Goal: Task Accomplishment & Management: Use online tool/utility

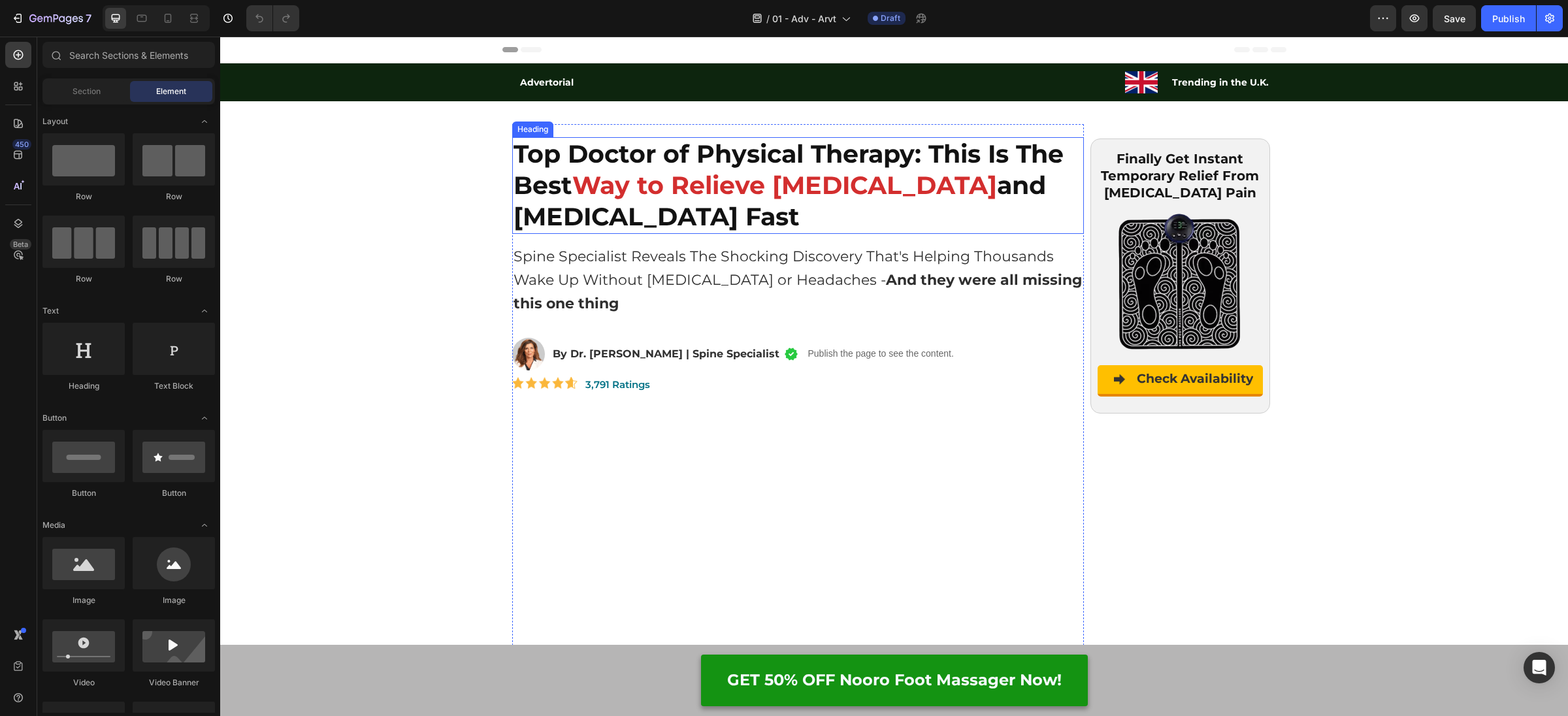
click at [629, 197] on strong "Way to Relieve [MEDICAL_DATA]" at bounding box center [784, 185] width 425 height 31
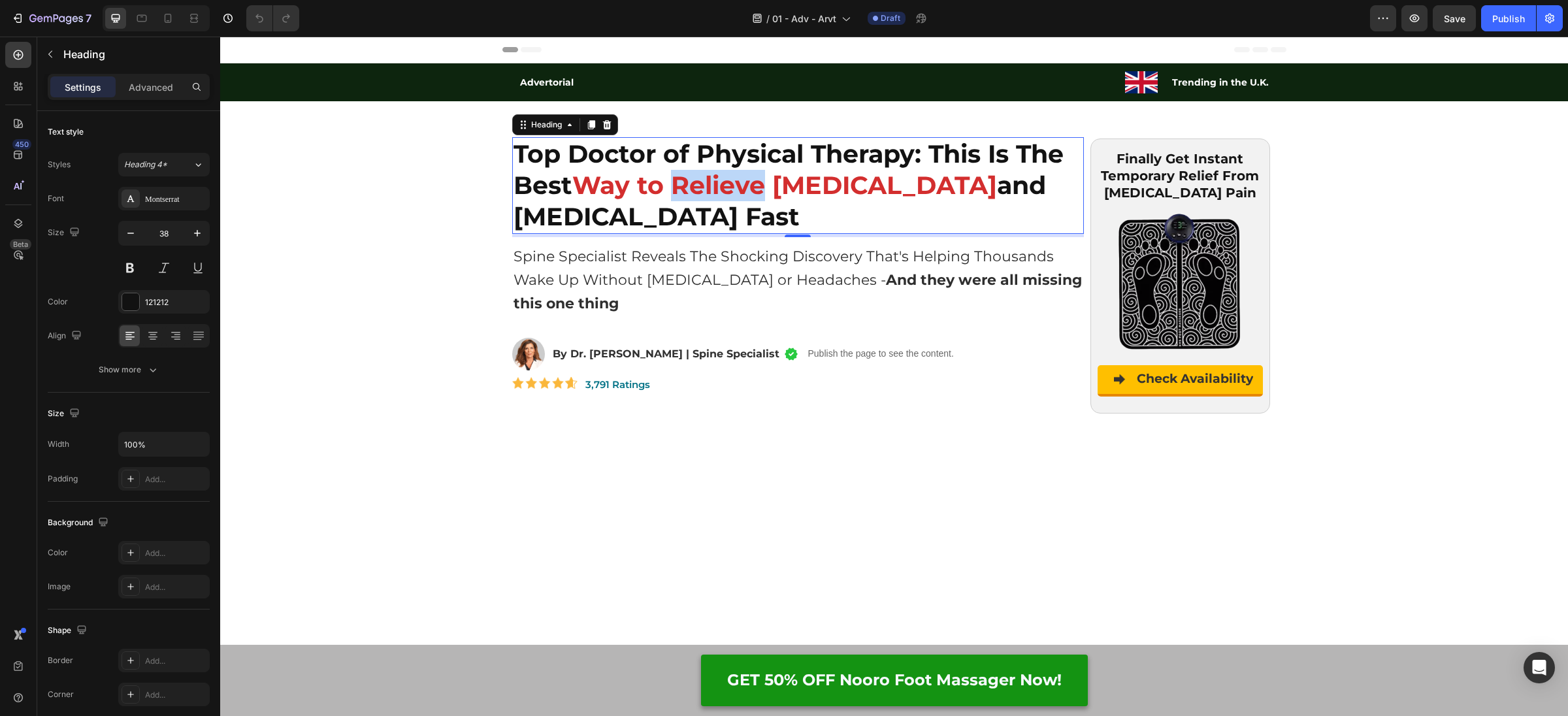
click at [676, 192] on strong "Way to Relieve [MEDICAL_DATA]" at bounding box center [784, 185] width 425 height 31
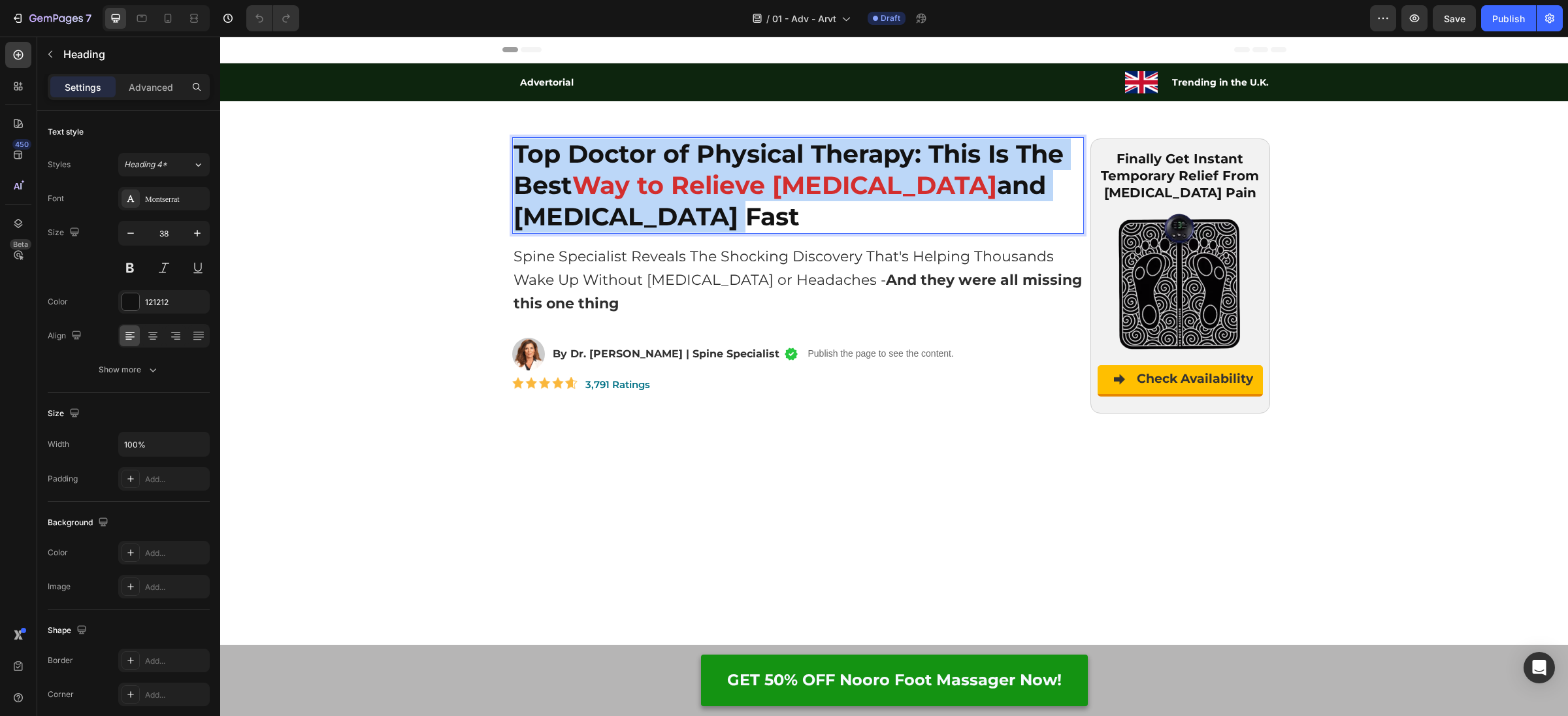
click at [676, 192] on strong "Way to Relieve [MEDICAL_DATA]" at bounding box center [784, 185] width 425 height 31
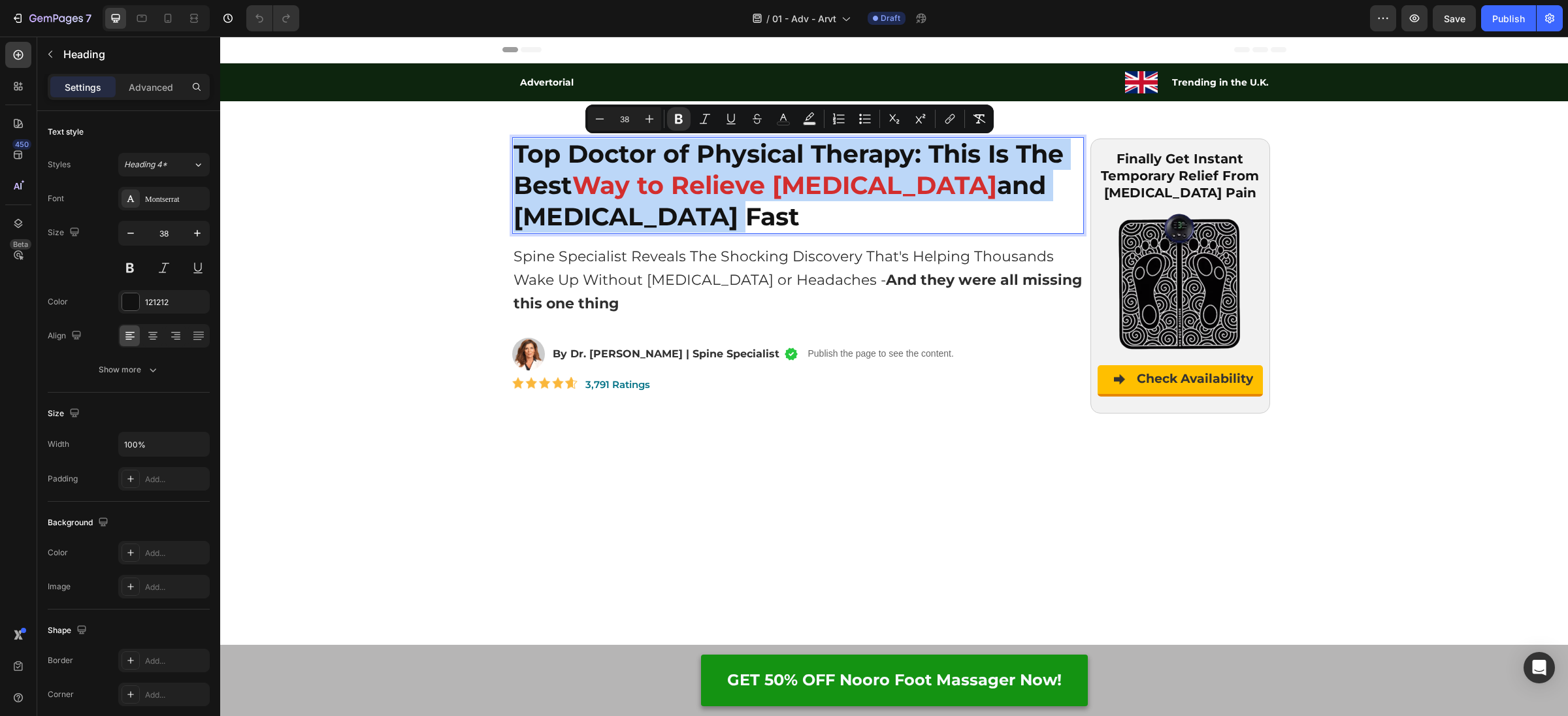
click at [718, 205] on p "Top Doctor of Physical Therapy: This Is The Best Way to Relieve [MEDICAL_DATA] …" at bounding box center [798, 186] width 569 height 94
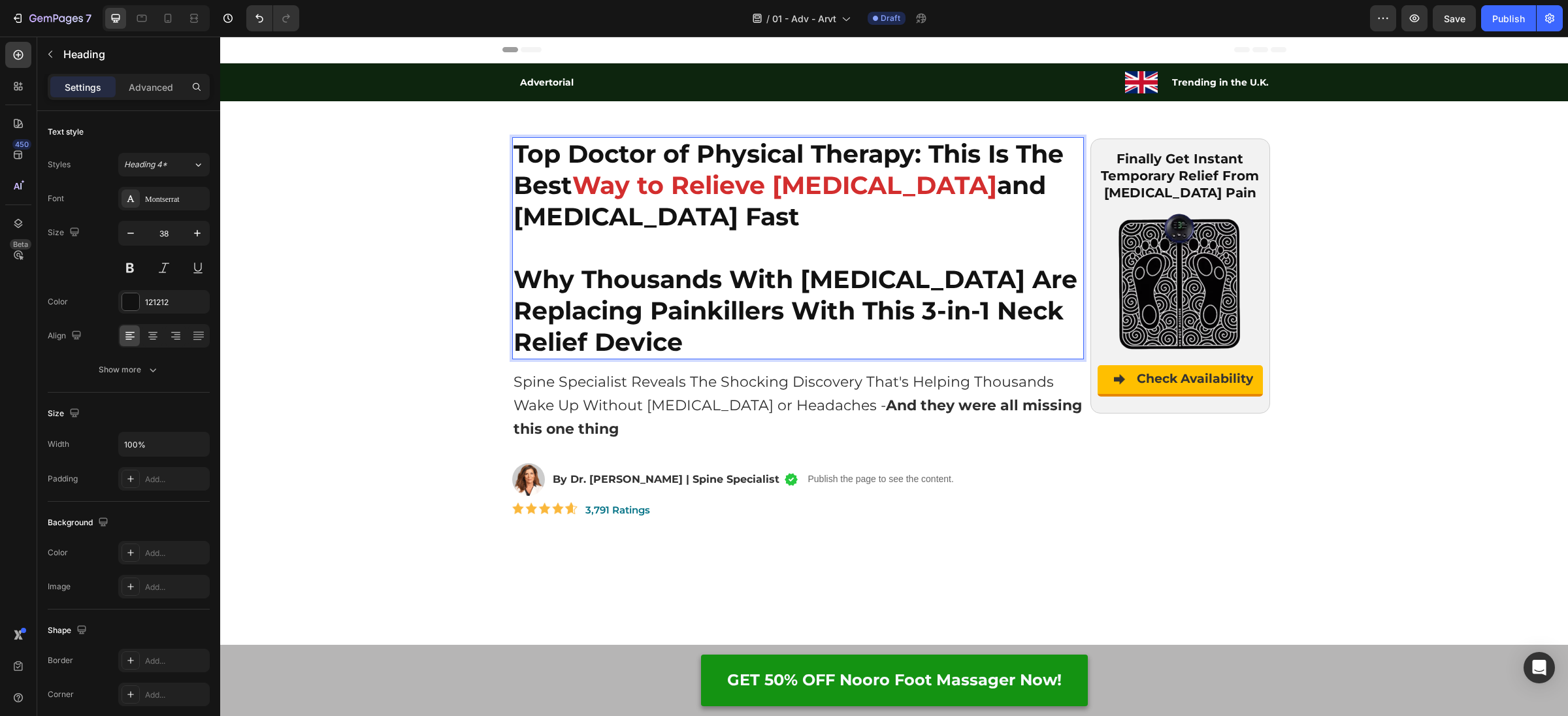
click at [808, 273] on strong "Why Thousands With [MEDICAL_DATA] Are Replacing Painkillers With This 3-in-1 Ne…" at bounding box center [796, 310] width 564 height 93
drag, startPoint x: 569, startPoint y: 312, endPoint x: 588, endPoint y: 313, distance: 19.0
click at [569, 312] on strong "Why Thousands With [MEDICAL_DATA] Are Replacing Painkillers With This 3-in-1 Ne…" at bounding box center [796, 310] width 564 height 93
click at [1033, 311] on strong "Why Thousands With [MEDICAL_DATA] Are Replacing Painkillers With This 3-in-1 Ne…" at bounding box center [796, 310] width 564 height 93
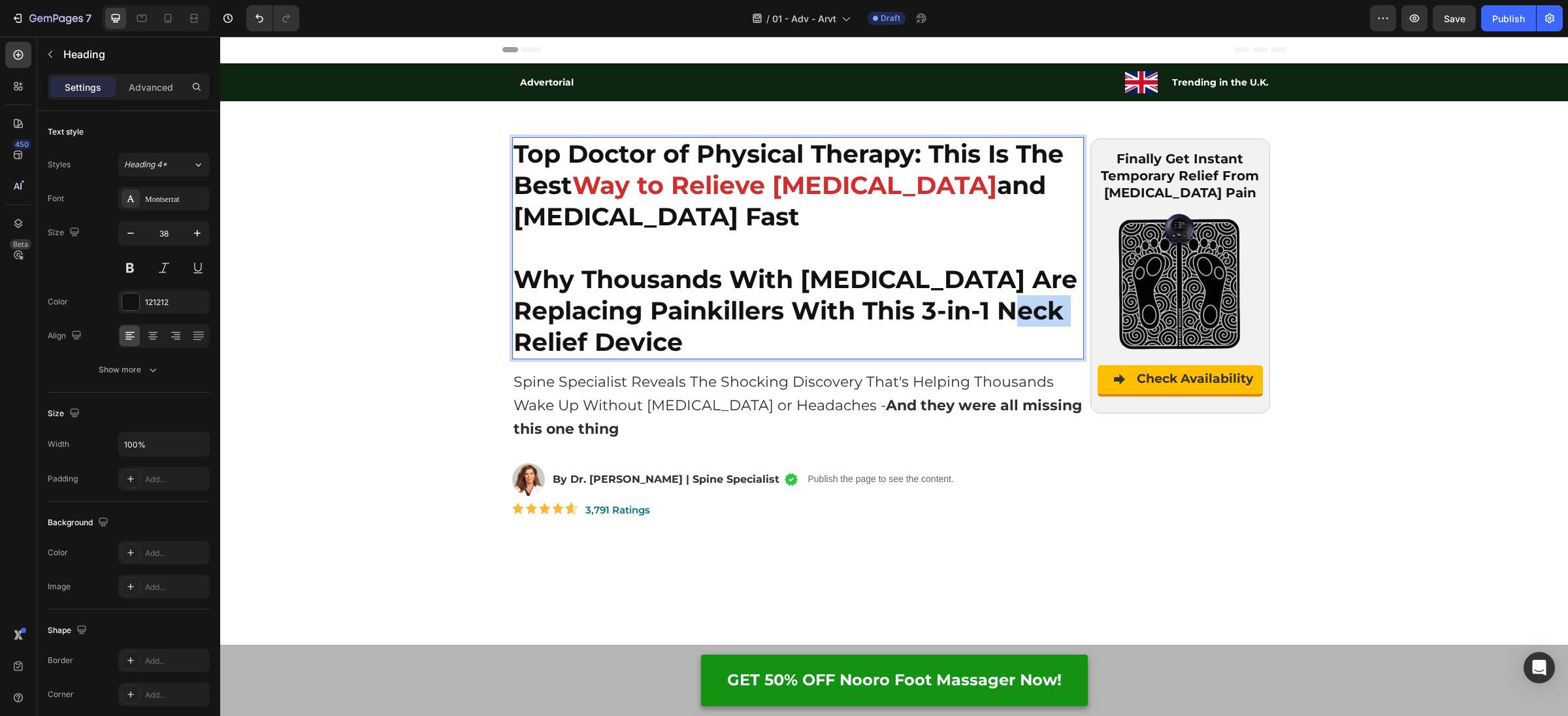
click at [1033, 311] on strong "Why Thousands With [MEDICAL_DATA] Are Replacing Painkillers With This 3-in-1 Ne…" at bounding box center [796, 310] width 564 height 93
click at [708, 344] on p "Top Doctor of Physical Therapy: This Is The Best Way to Relieve [MEDICAL_DATA] …" at bounding box center [798, 248] width 569 height 220
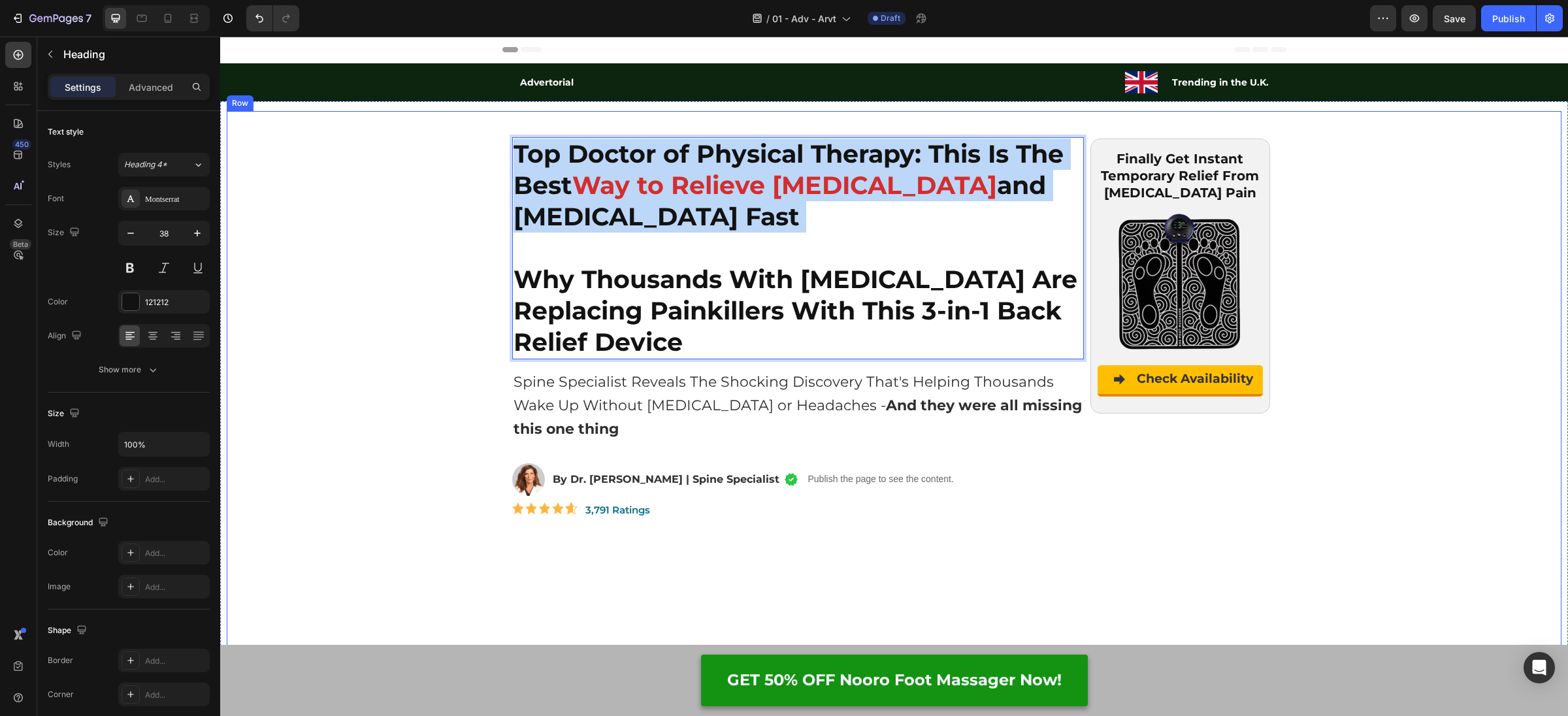
drag, startPoint x: 649, startPoint y: 193, endPoint x: 470, endPoint y: 127, distance: 190.8
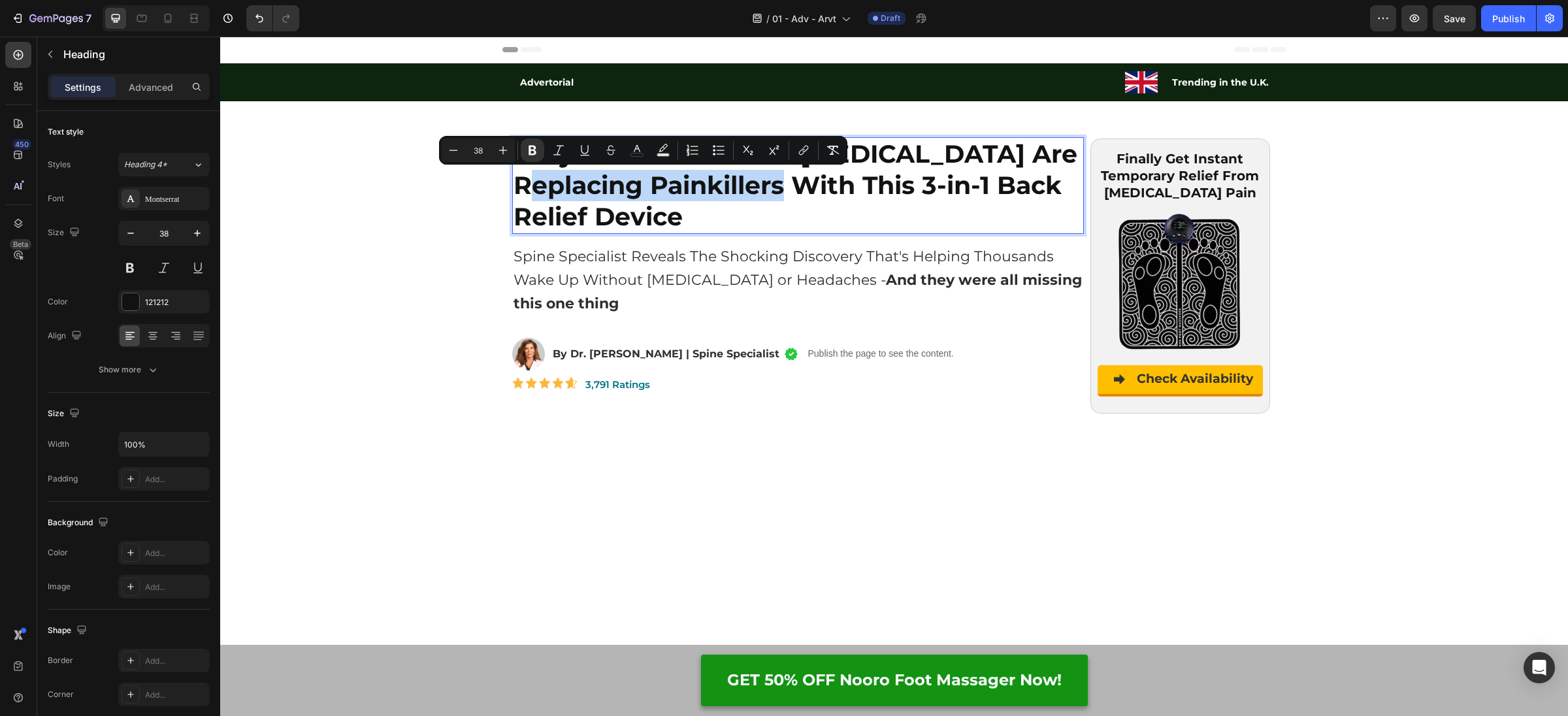
drag, startPoint x: 517, startPoint y: 188, endPoint x: 778, endPoint y: 183, distance: 261.0
click at [778, 183] on strong "Why Thousands With [MEDICAL_DATA] Are Replacing Painkillers With This 3-in-1 Ba…" at bounding box center [796, 185] width 564 height 93
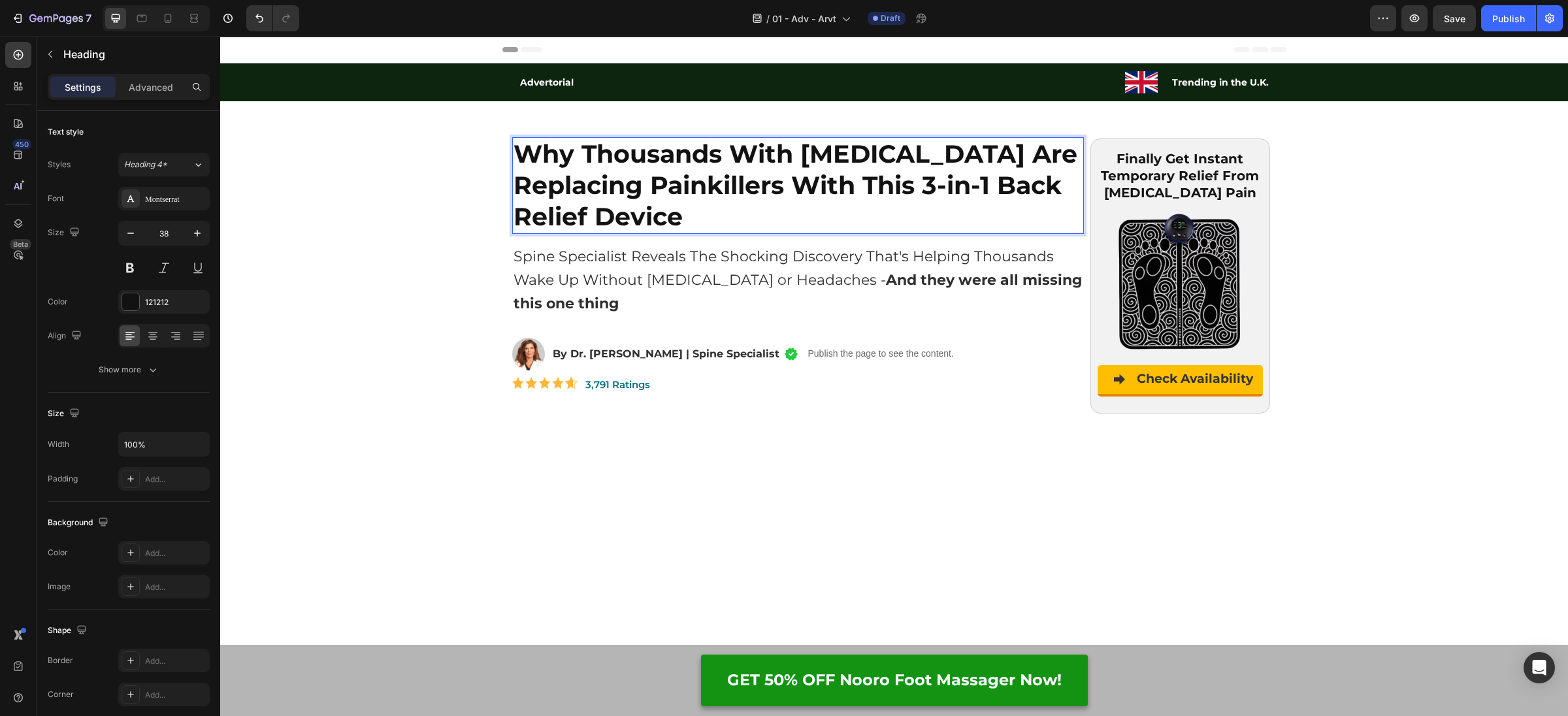
click at [824, 187] on strong "Why Thousands With [MEDICAL_DATA] Are Replacing Painkillers With This 3-in-1 Ba…" at bounding box center [796, 185] width 564 height 93
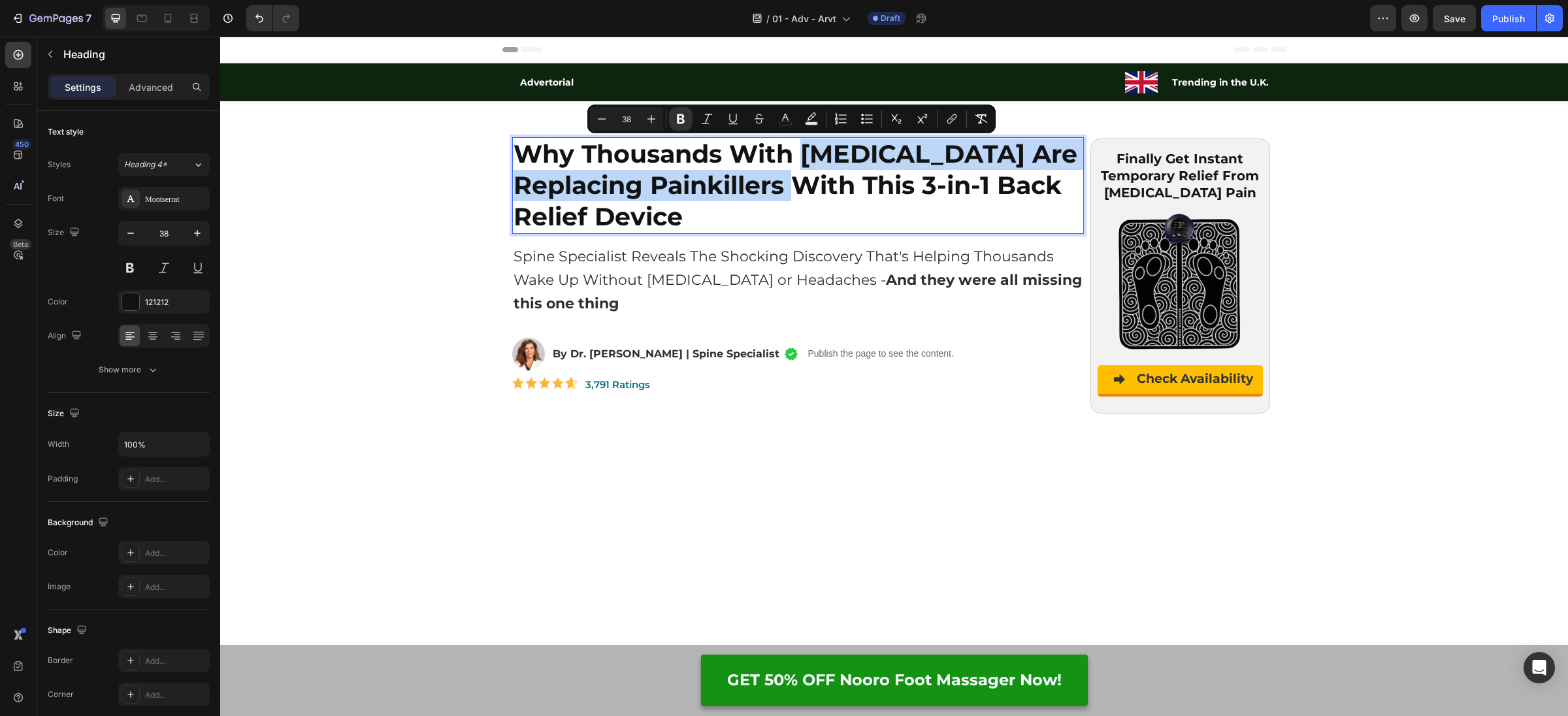
drag, startPoint x: 799, startPoint y: 156, endPoint x: 789, endPoint y: 169, distance: 16.4
click at [786, 180] on strong "Why Thousands With [MEDICAL_DATA] Are Replacing Painkillers With This 3-in-1 Ba…" at bounding box center [796, 185] width 564 height 93
click at [792, 121] on button "color" at bounding box center [786, 119] width 24 height 24
type input "121212"
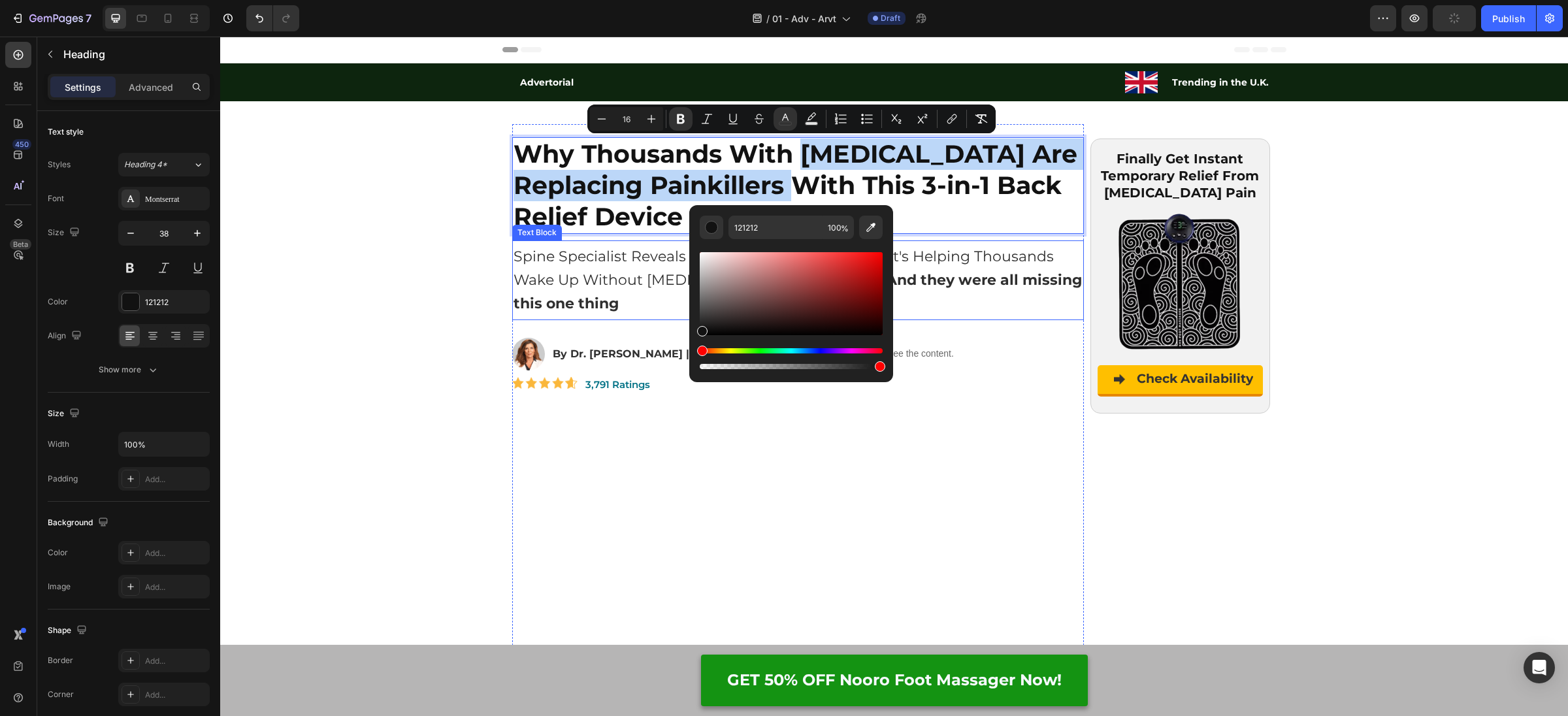
click at [1032, 262] on p "Spine Specialist Reveals The Shocking Discovery That's Helping Thousands Wake U…" at bounding box center [798, 280] width 569 height 71
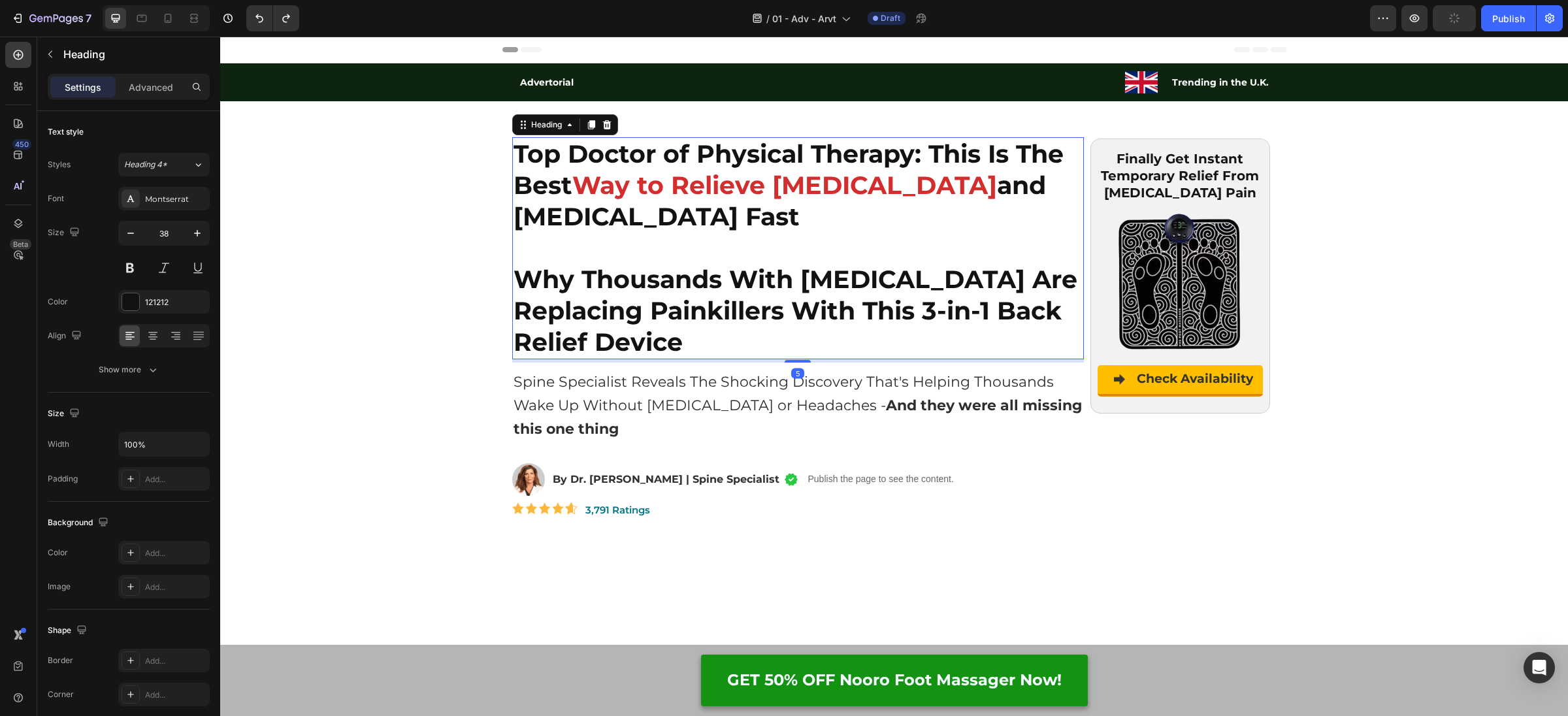
click at [757, 175] on strong "Way to Relieve [MEDICAL_DATA]" at bounding box center [784, 185] width 425 height 31
click at [748, 186] on strong "Way to Relieve [MEDICAL_DATA]" at bounding box center [784, 185] width 425 height 31
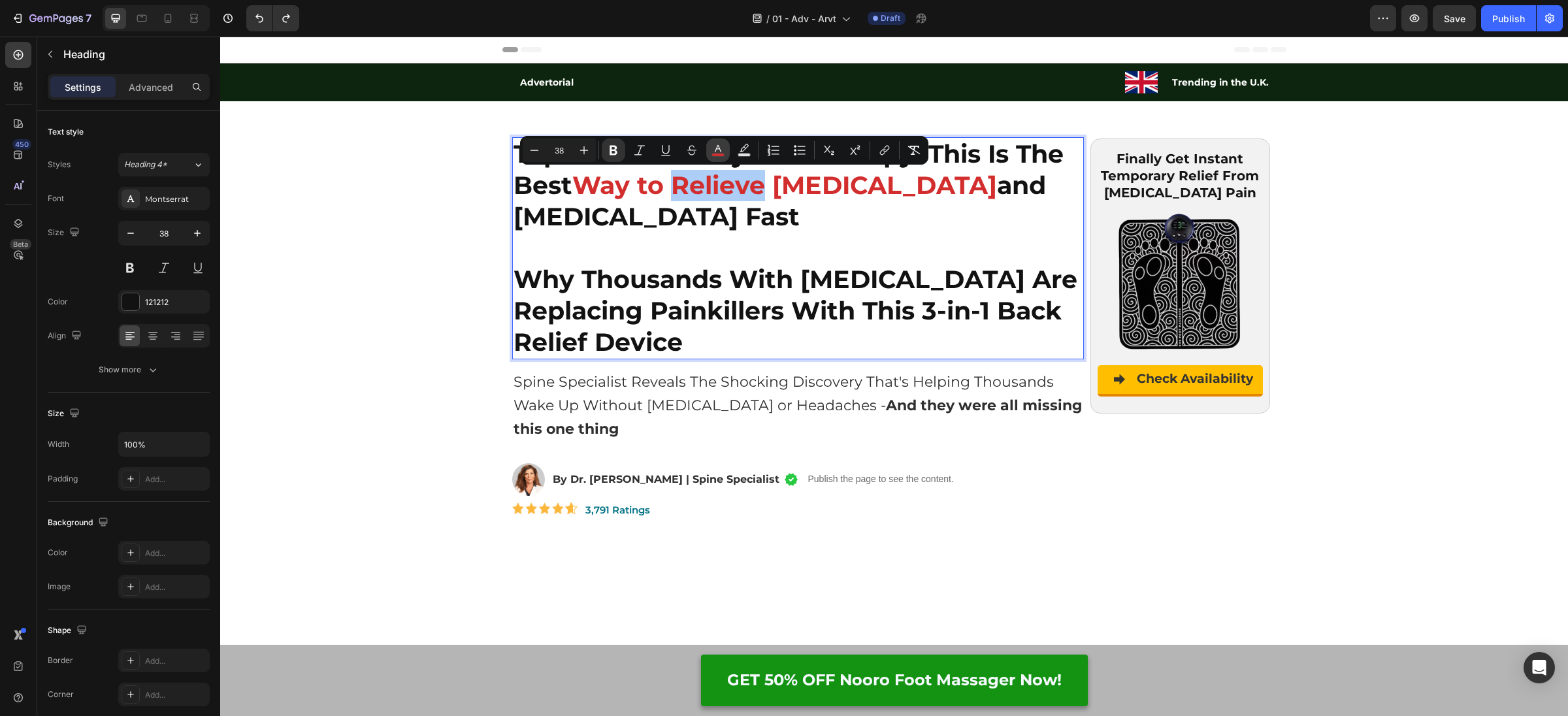
click at [718, 152] on icon "Editor contextual toolbar" at bounding box center [718, 151] width 13 height 13
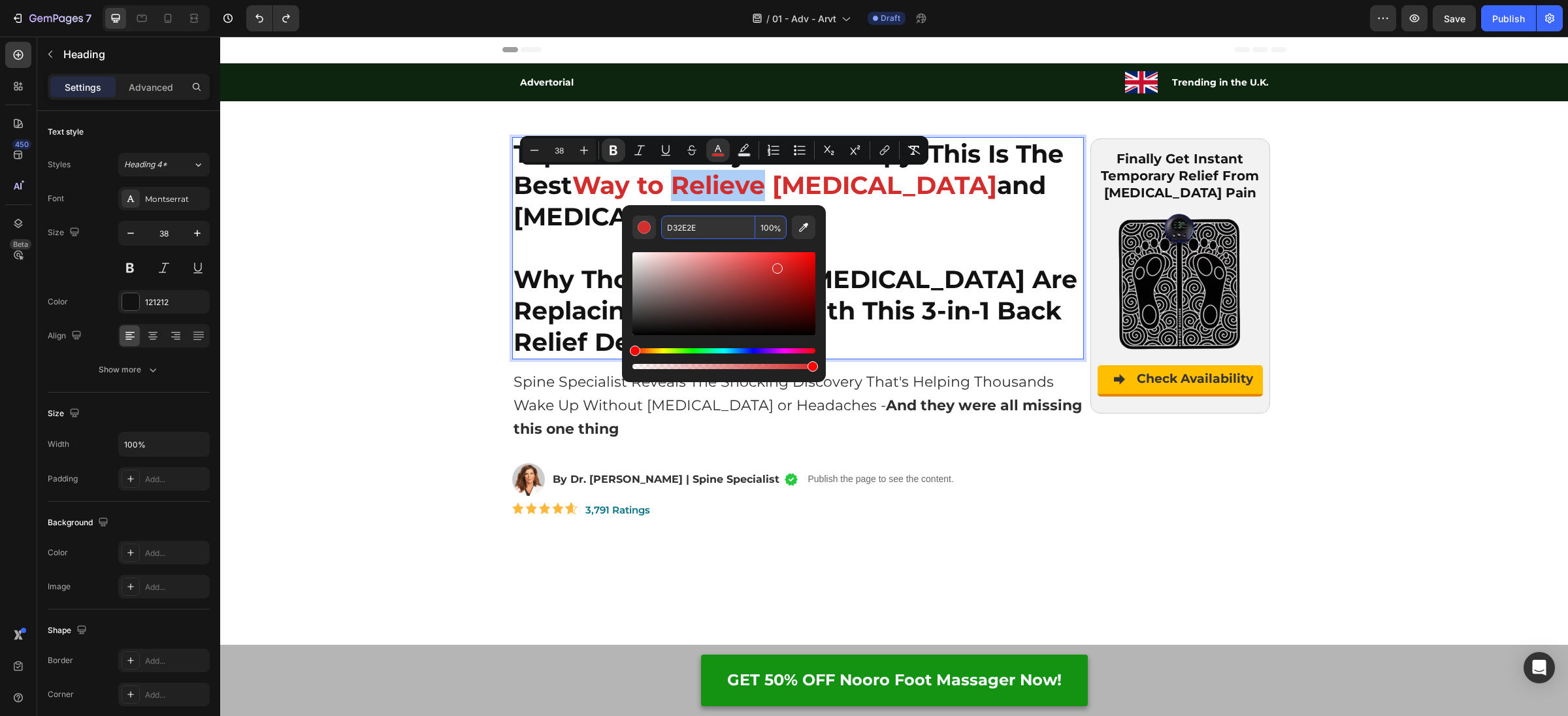
click at [712, 221] on input "D32E2E" at bounding box center [708, 227] width 94 height 24
copy strong "Relieve"
click at [916, 249] on p "Top Doctor of Physical Therapy: This Is The Best Way to Relieve [MEDICAL_DATA] …" at bounding box center [798, 248] width 569 height 220
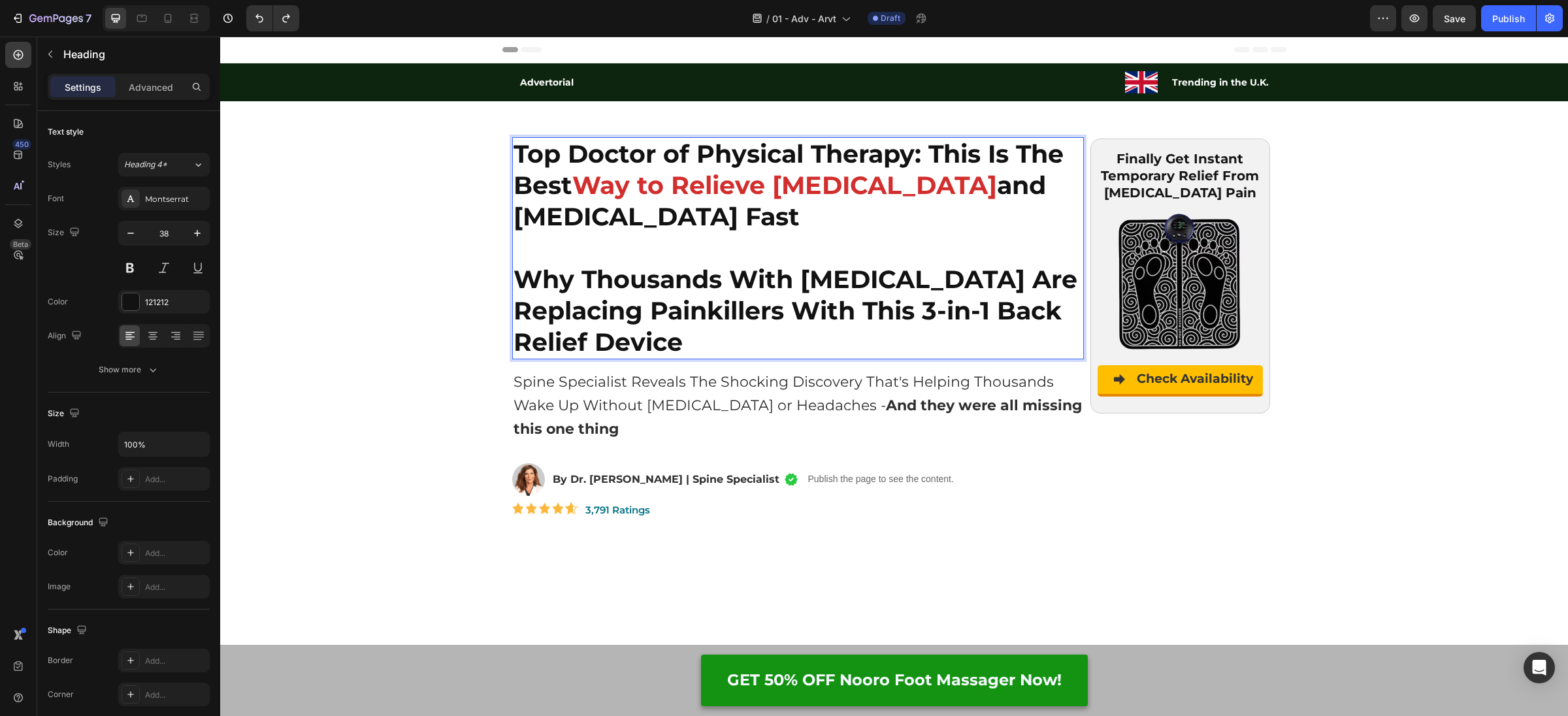
click at [906, 290] on strong "Why Thousands With [MEDICAL_DATA] Are Replacing Painkillers With This 3-in-1 Ba…" at bounding box center [796, 310] width 564 height 93
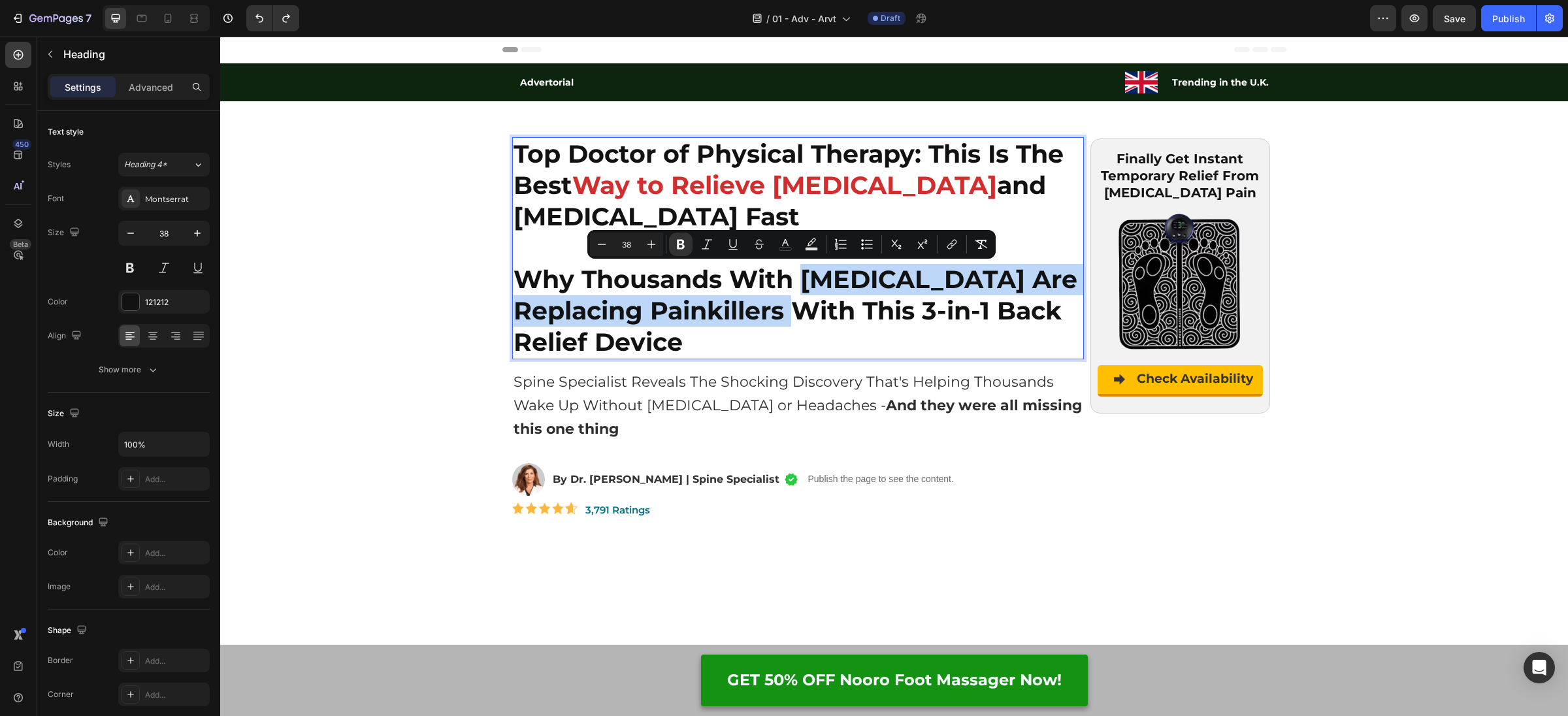
drag, startPoint x: 801, startPoint y: 279, endPoint x: 763, endPoint y: 273, distance: 38.5
click at [783, 316] on strong "Why Thousands With [MEDICAL_DATA] Are Replacing Painkillers With This 3-in-1 Ba…" at bounding box center [796, 310] width 564 height 93
click at [778, 247] on button "color" at bounding box center [786, 245] width 24 height 24
type input "121212"
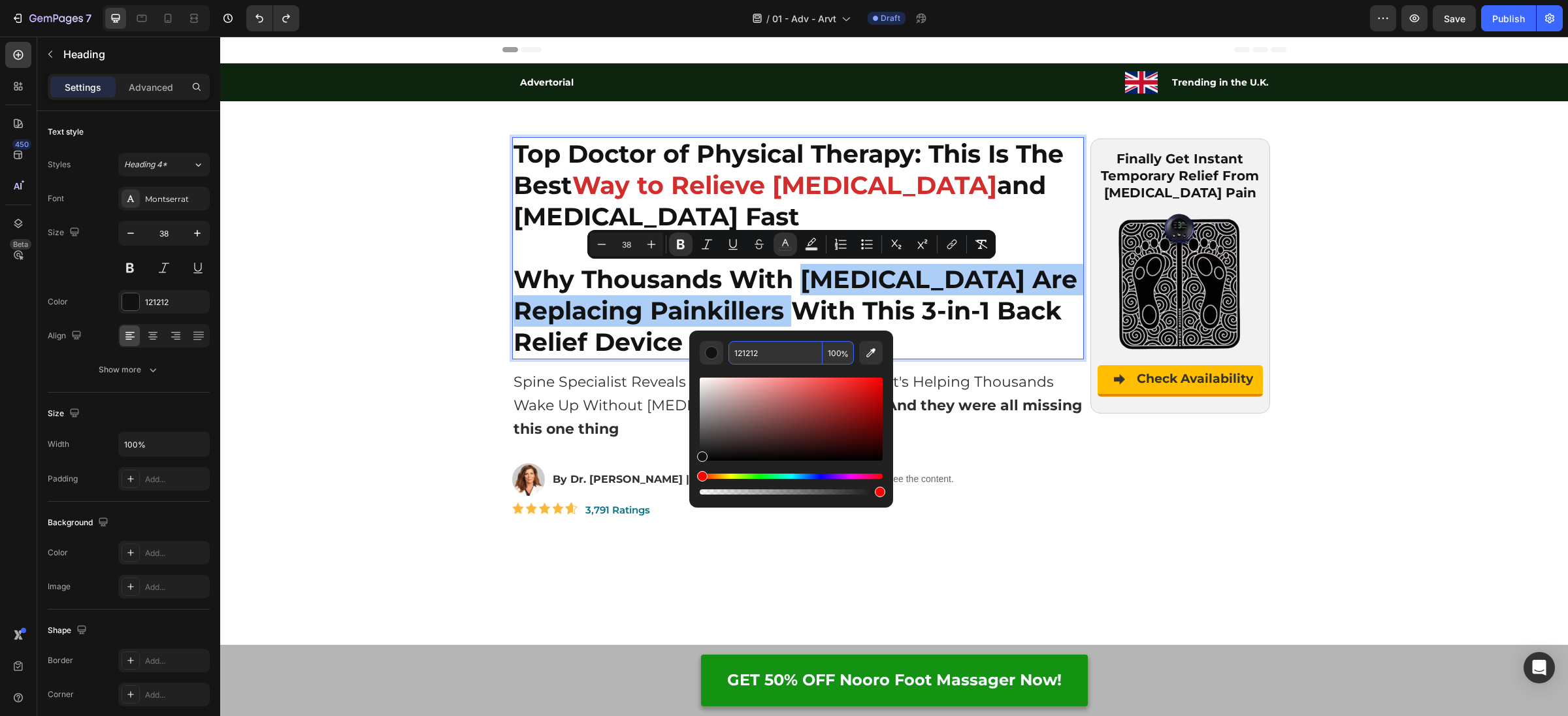
click at [770, 353] on input "121212" at bounding box center [776, 353] width 94 height 24
paste input "D32E2E"
type input "121212"
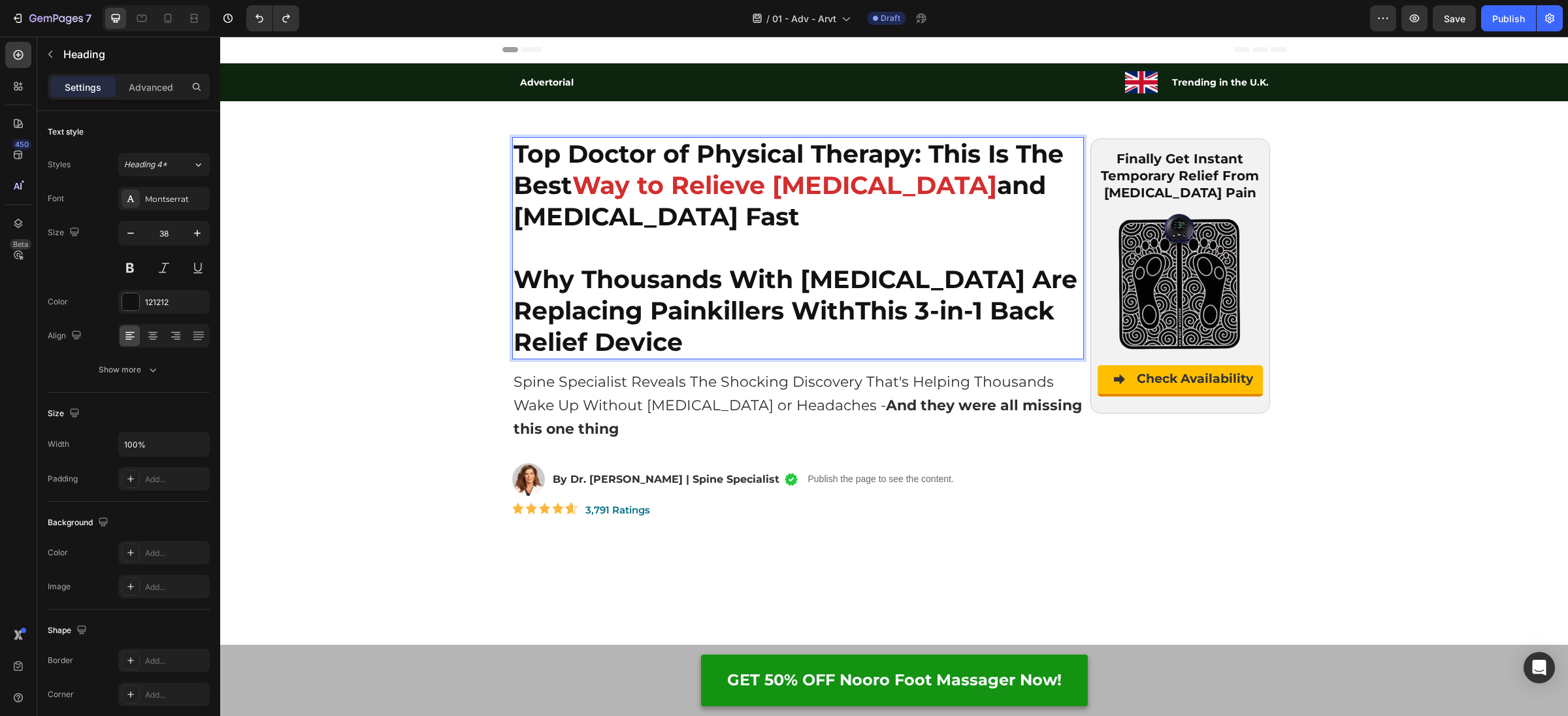
click at [850, 307] on strong "Why Thousands With [MEDICAL_DATA] Are Replacing Painkillers With" at bounding box center [796, 295] width 564 height 62
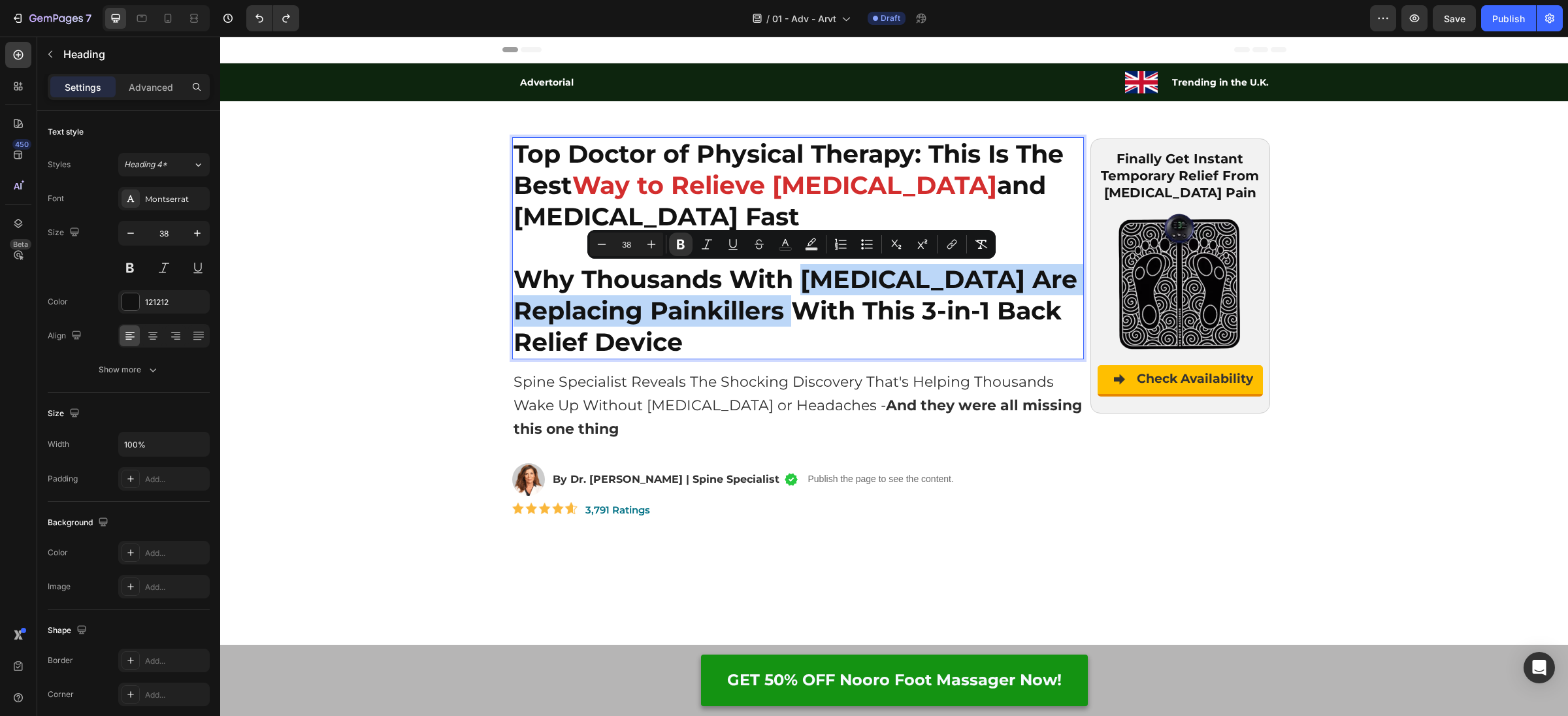
drag, startPoint x: 797, startPoint y: 273, endPoint x: 784, endPoint y: 321, distance: 49.7
click at [784, 321] on strong "Why Thousands With [MEDICAL_DATA] Are Replacing Painkillers With This 3-in-1 Ba…" at bounding box center [796, 310] width 564 height 93
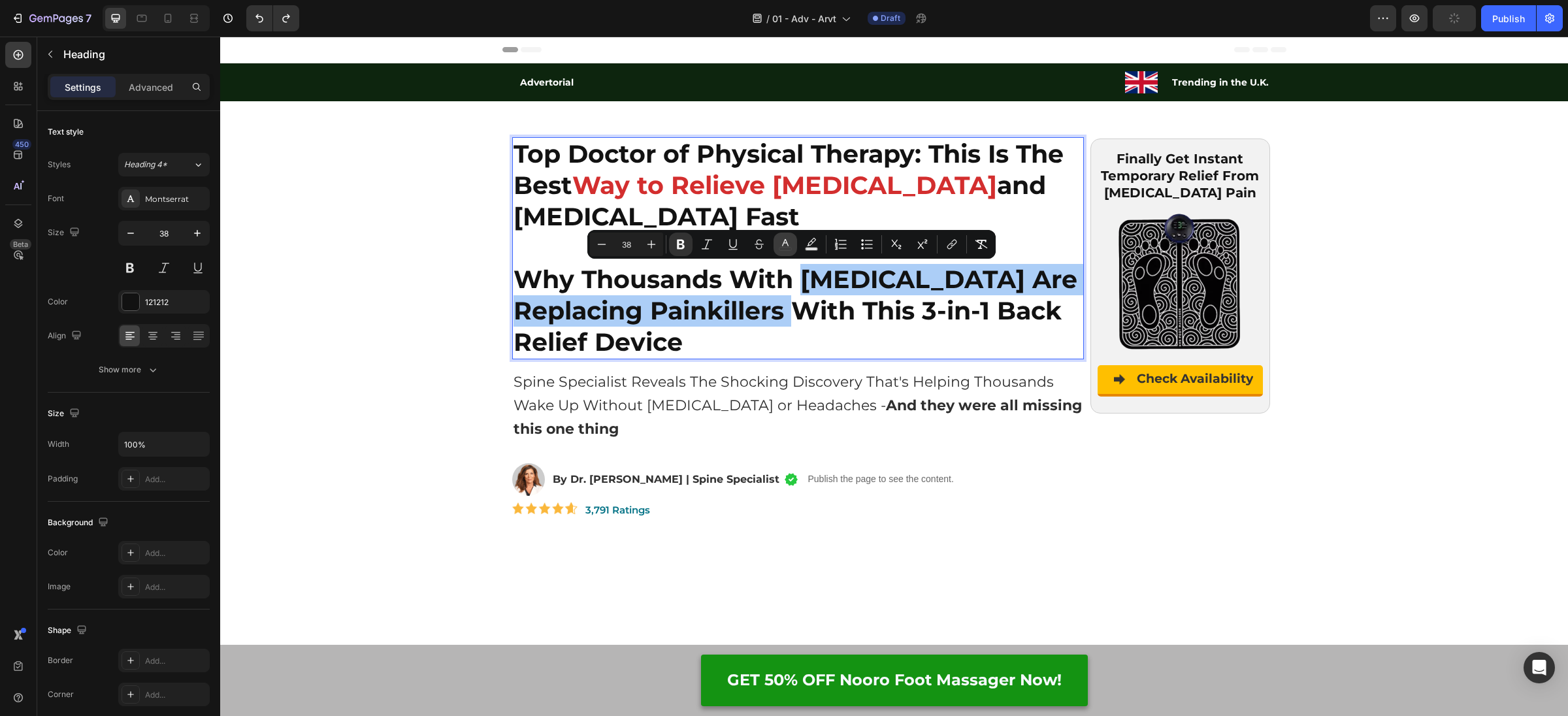
drag, startPoint x: 783, startPoint y: 241, endPoint x: 785, endPoint y: 251, distance: 10.2
click at [783, 241] on icon "Editor contextual toolbar" at bounding box center [786, 245] width 13 height 13
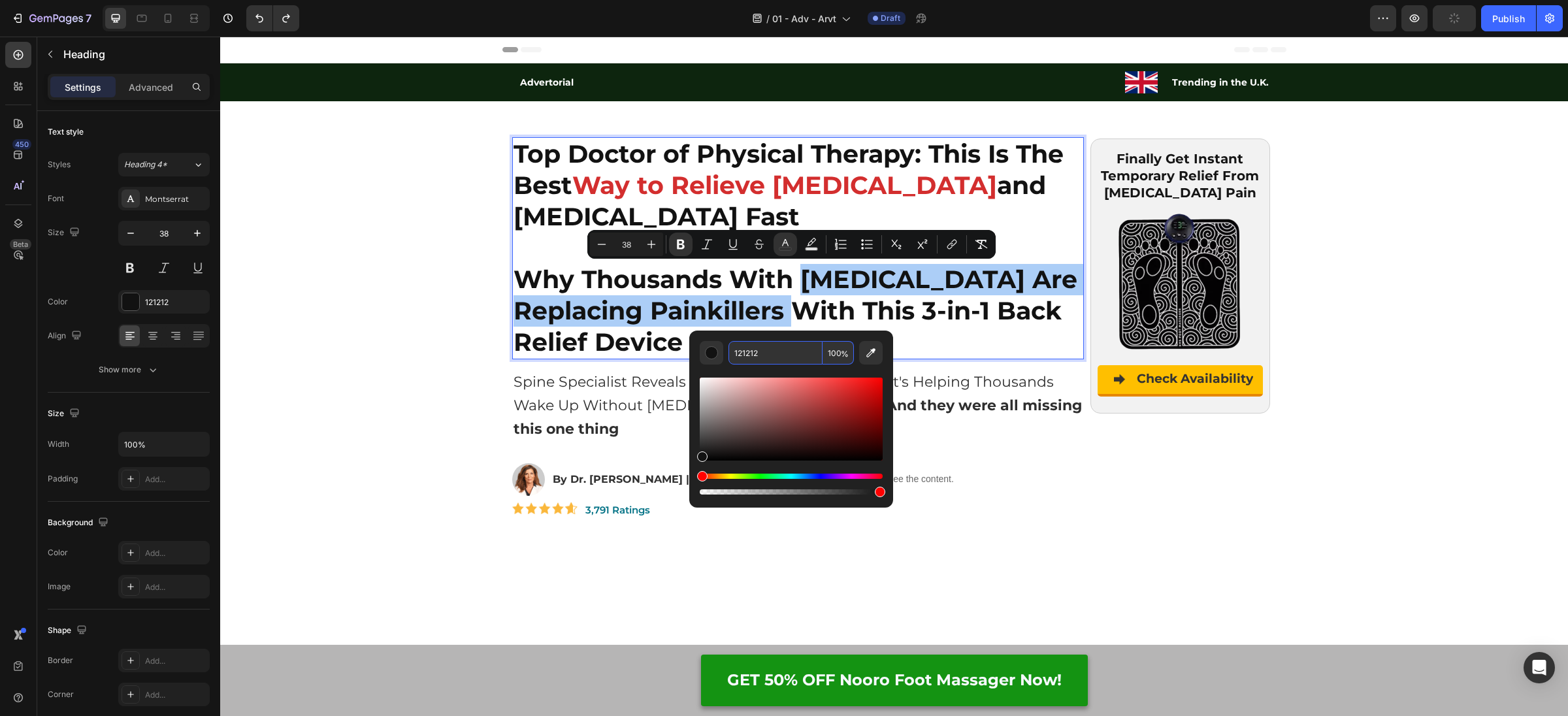
click at [786, 350] on input "121212" at bounding box center [776, 353] width 94 height 24
paste input "D32E2E"
type input "D32E2E"
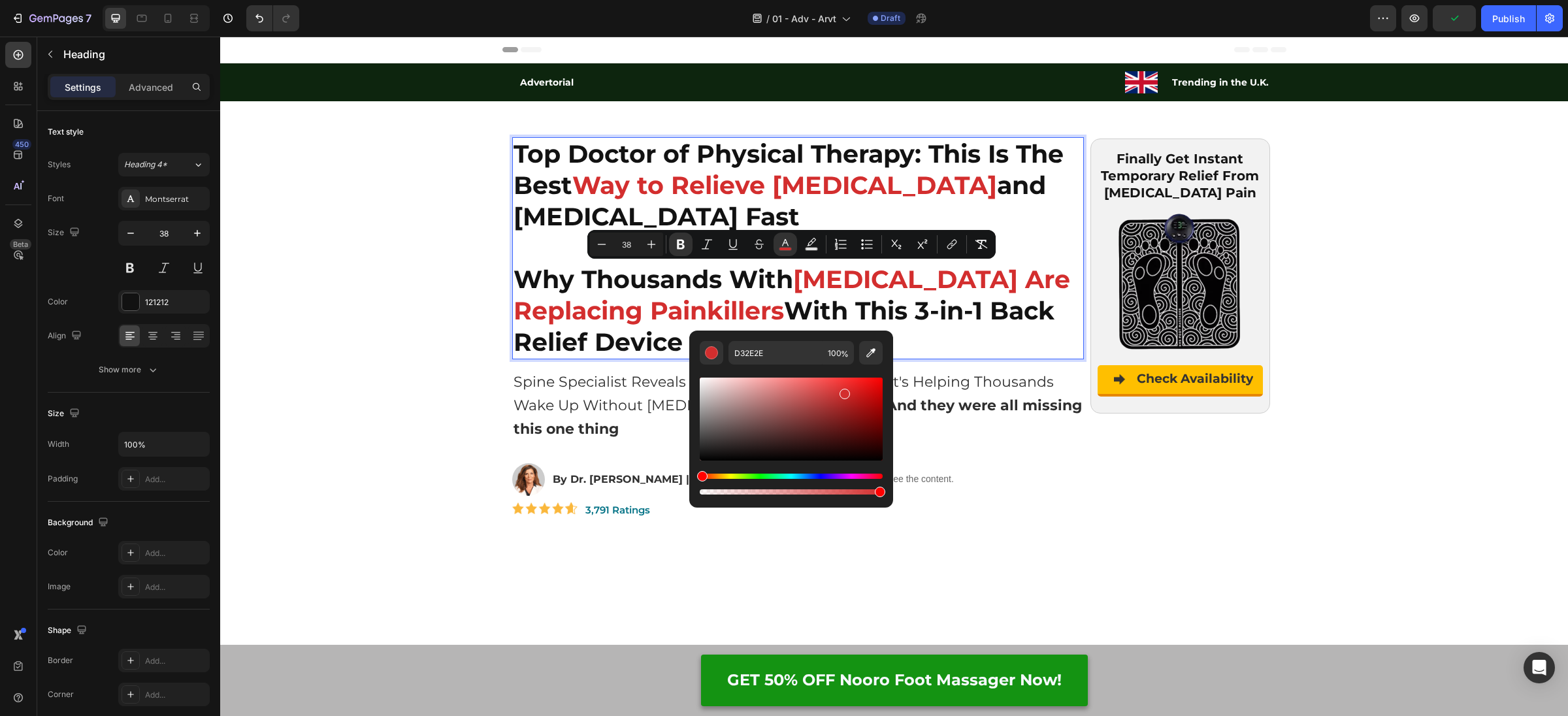
click at [877, 324] on strong "With This 3-in-1 Back Relief Device" at bounding box center [784, 326] width 541 height 62
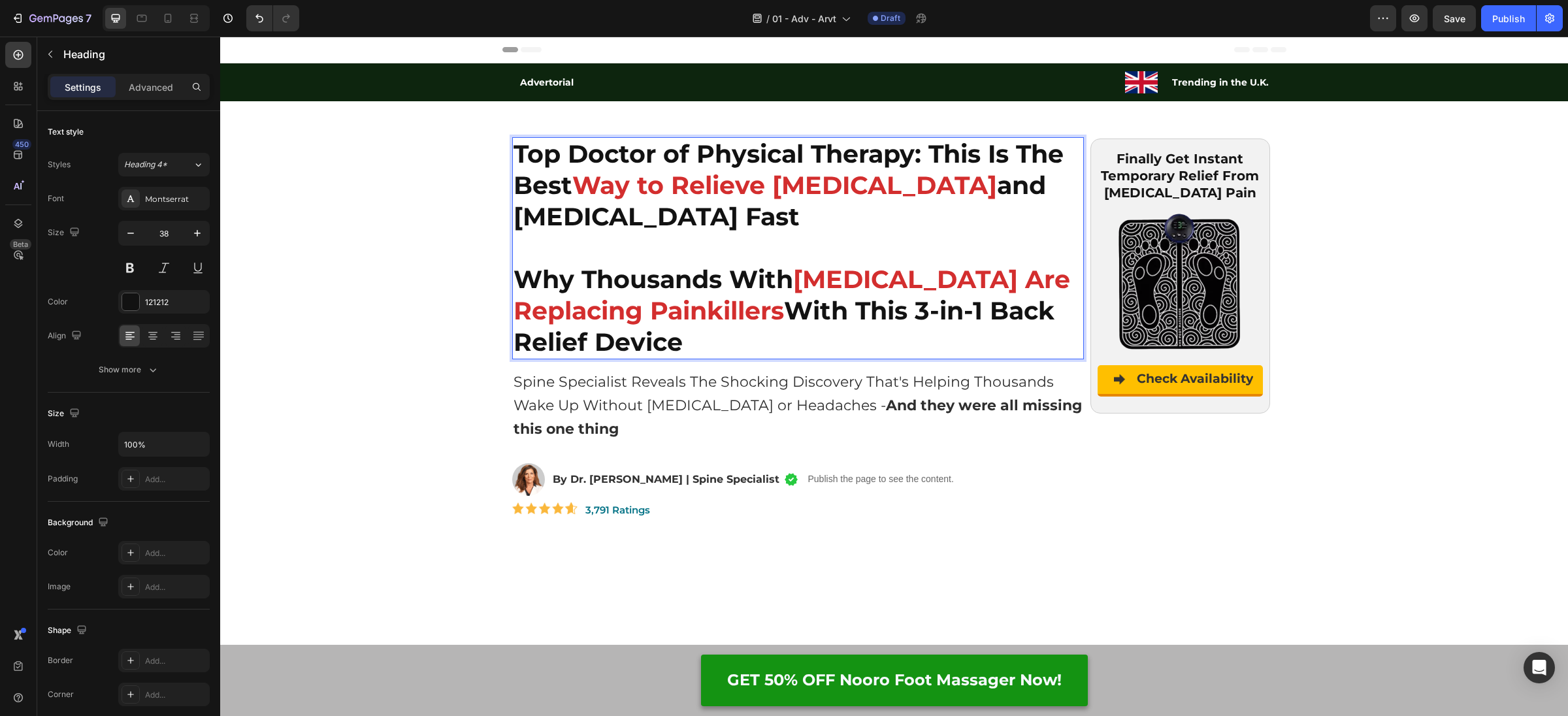
click at [528, 265] on strong "Why Thousands With" at bounding box center [654, 279] width 279 height 31
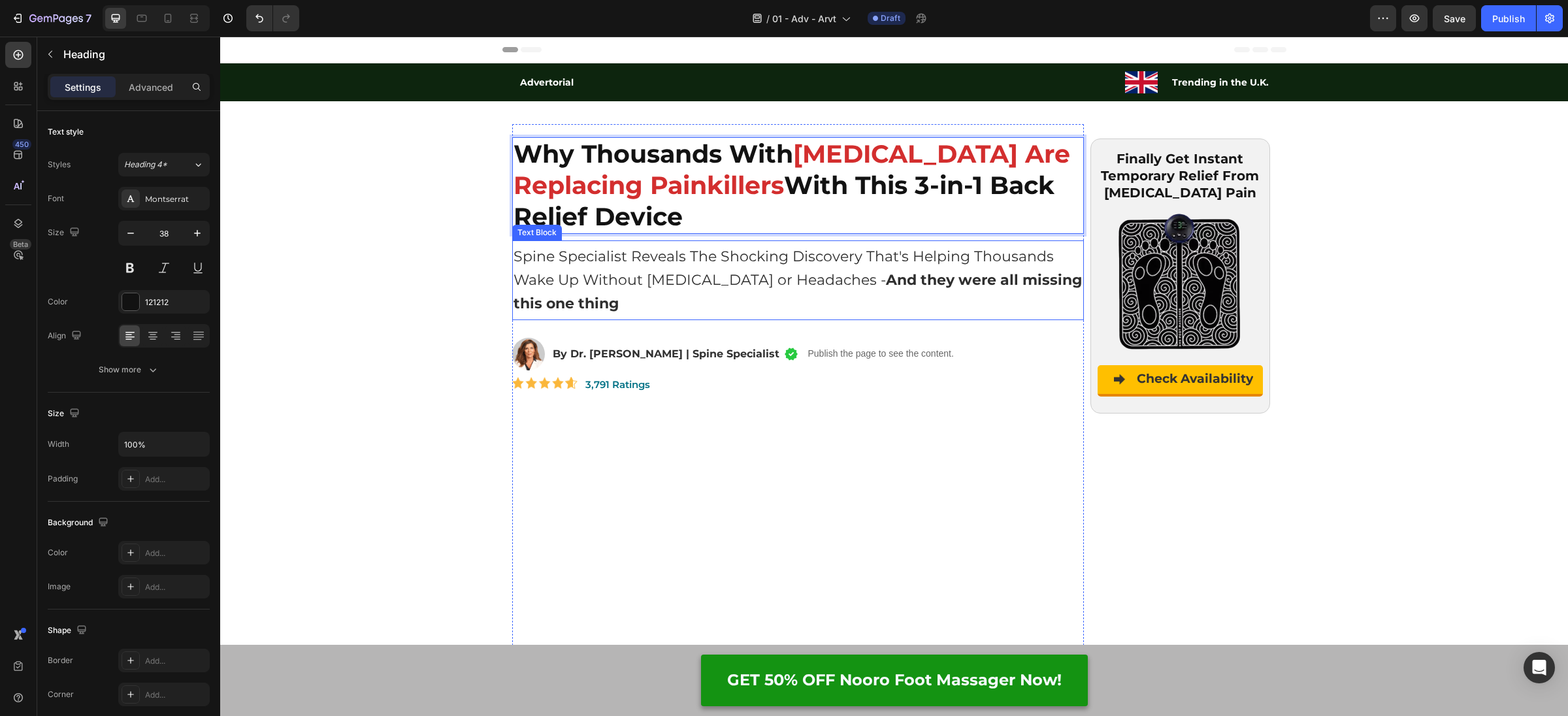
click at [637, 259] on p "Spine Specialist Reveals The Shocking Discovery That's Helping Thousands Wake U…" at bounding box center [798, 280] width 569 height 71
click at [642, 263] on p "Spine Specialist Reveals The Shocking Discovery That's Helping Thousands Wake U…" at bounding box center [798, 280] width 569 height 71
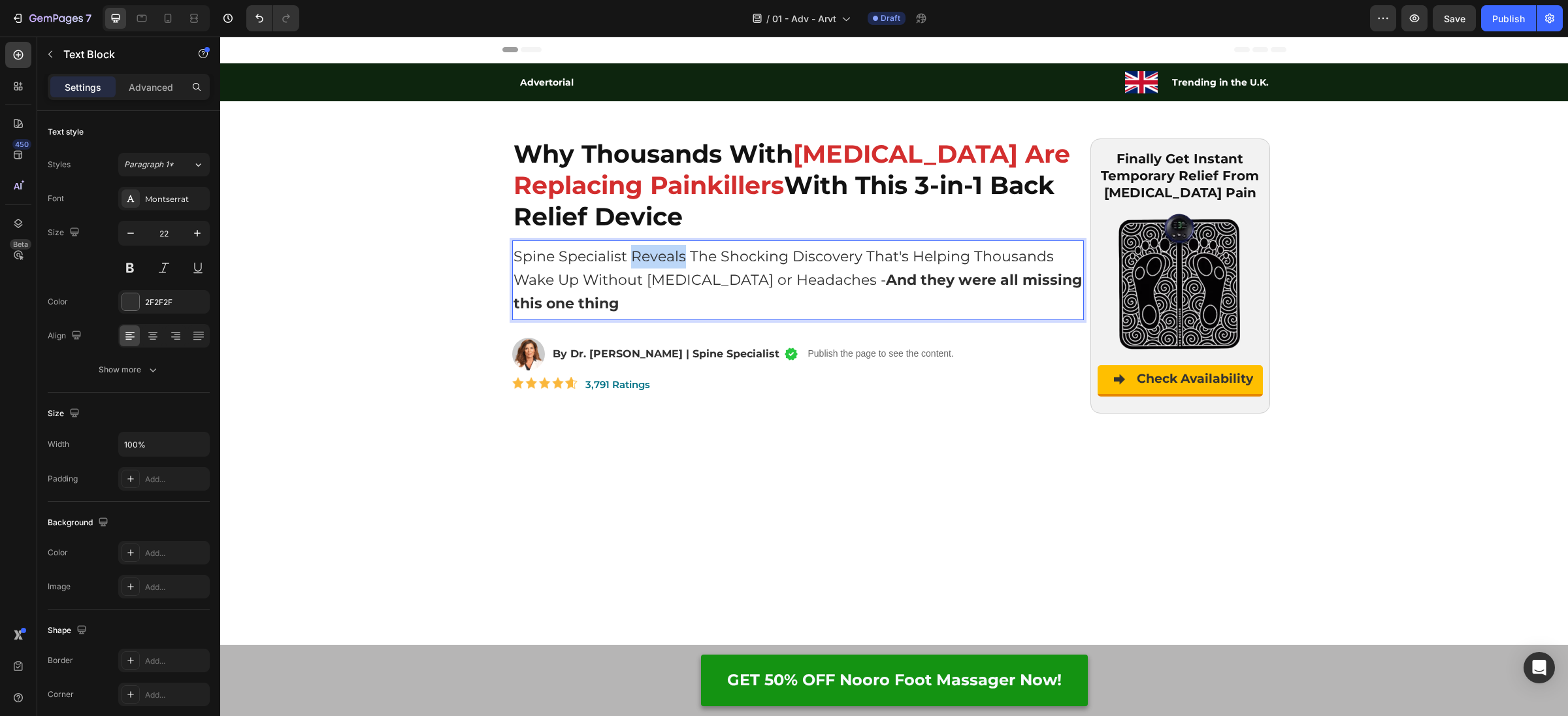
click at [642, 263] on p "Spine Specialist Reveals The Shocking Discovery That's Helping Thousands Wake U…" at bounding box center [798, 280] width 569 height 71
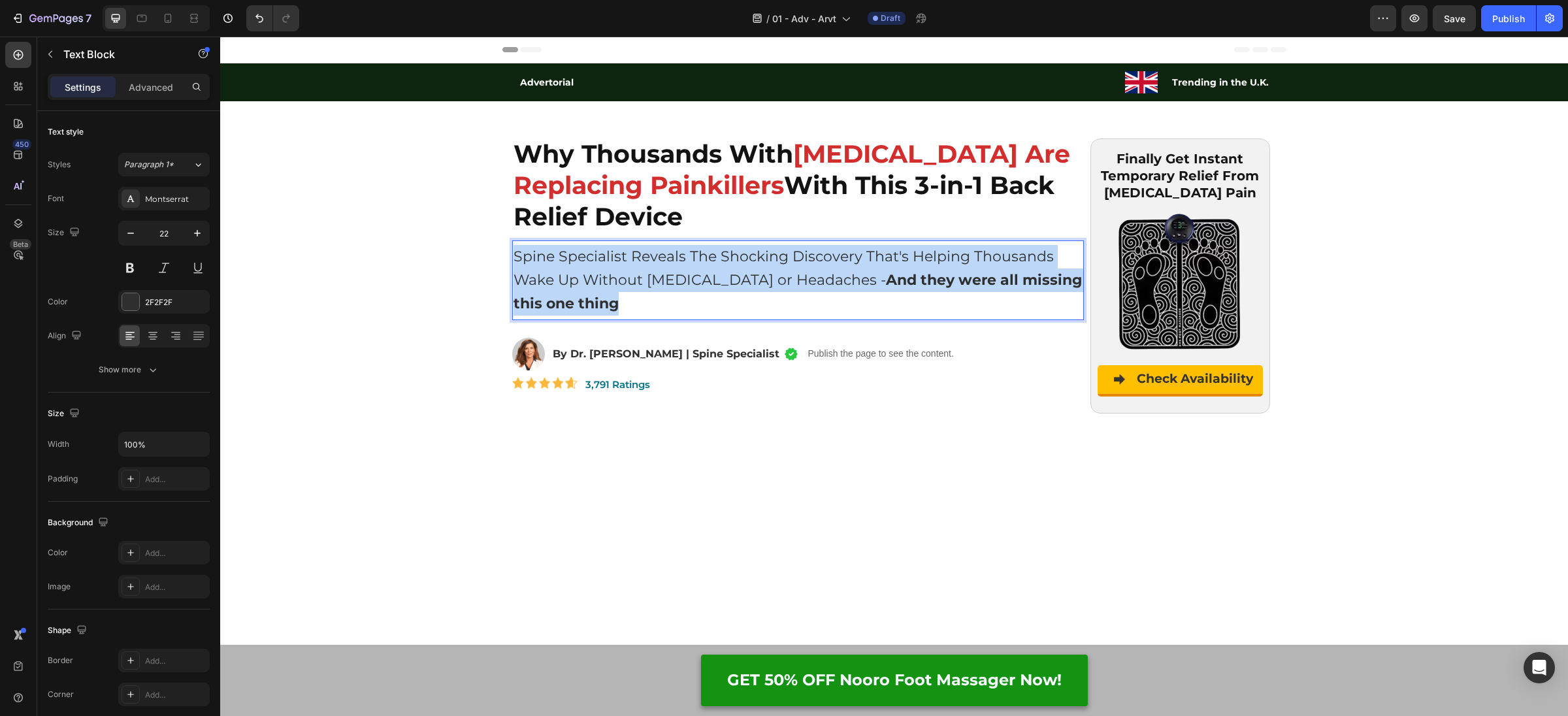
click at [642, 263] on p "Spine Specialist Reveals The Shocking Discovery That's Helping Thousands Wake U…" at bounding box center [798, 280] width 569 height 71
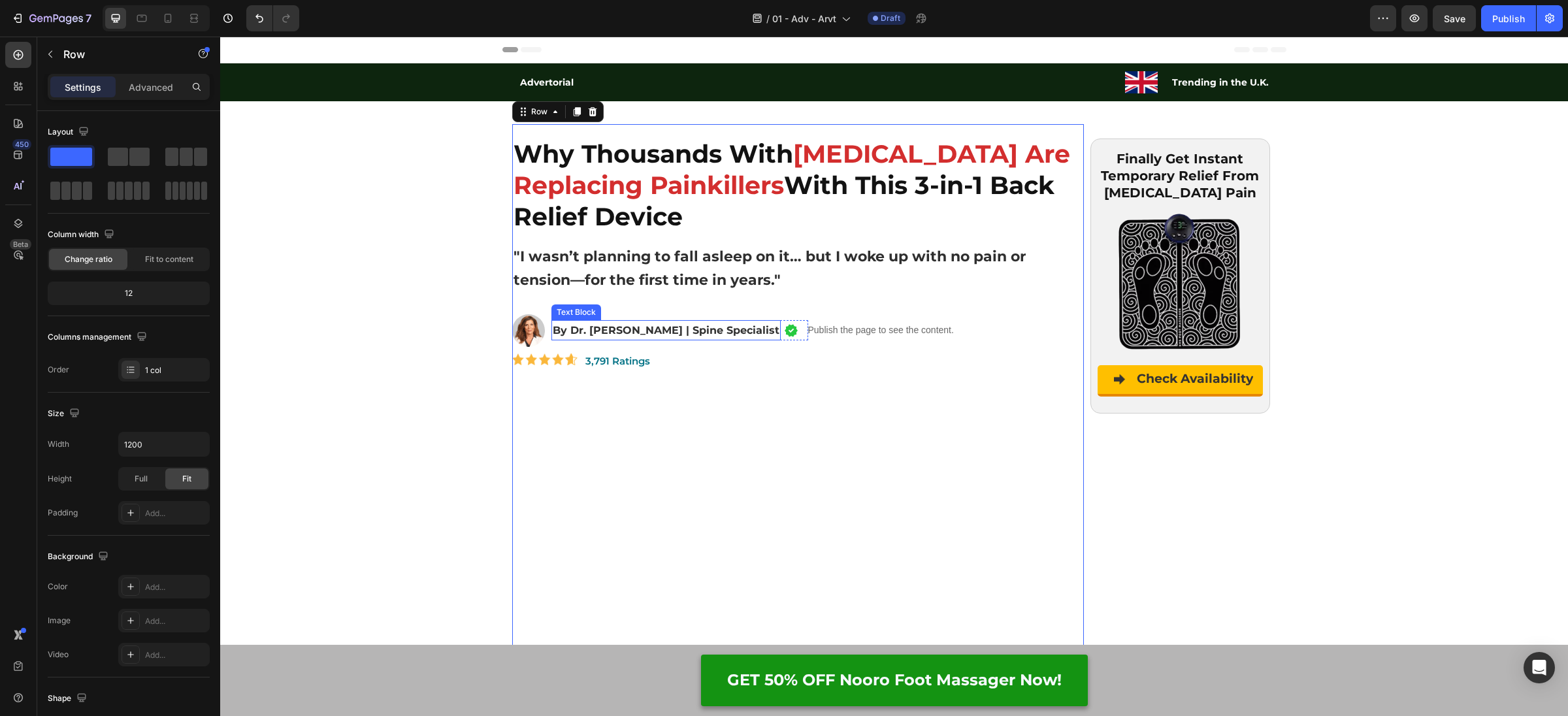
click at [610, 332] on p "By Dr. [PERSON_NAME] | Spine Specialist" at bounding box center [666, 330] width 227 height 18
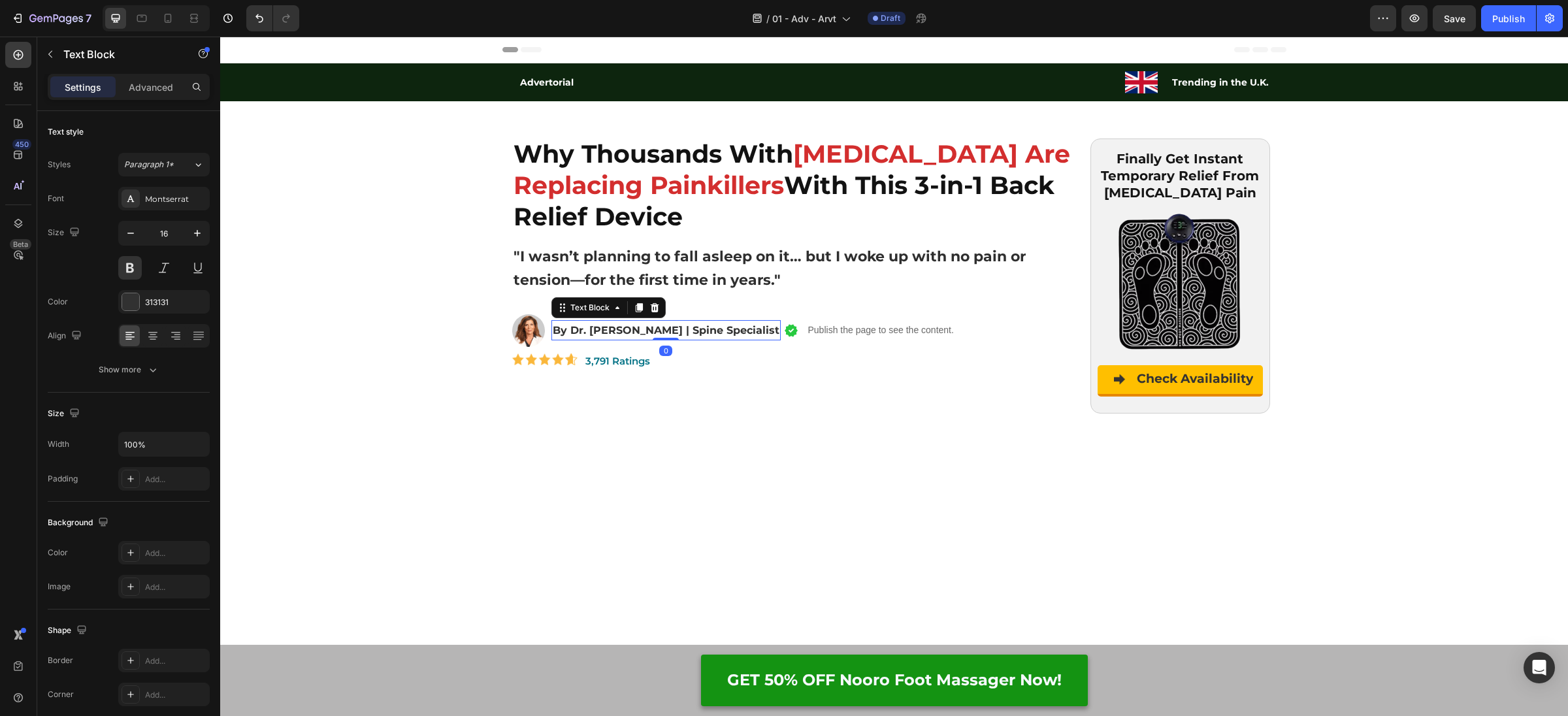
click at [610, 332] on p "By Dr. [PERSON_NAME] | Spine Specialist" at bounding box center [666, 330] width 227 height 18
click at [815, 332] on p "Publish the page to see the content." at bounding box center [812, 331] width 146 height 13
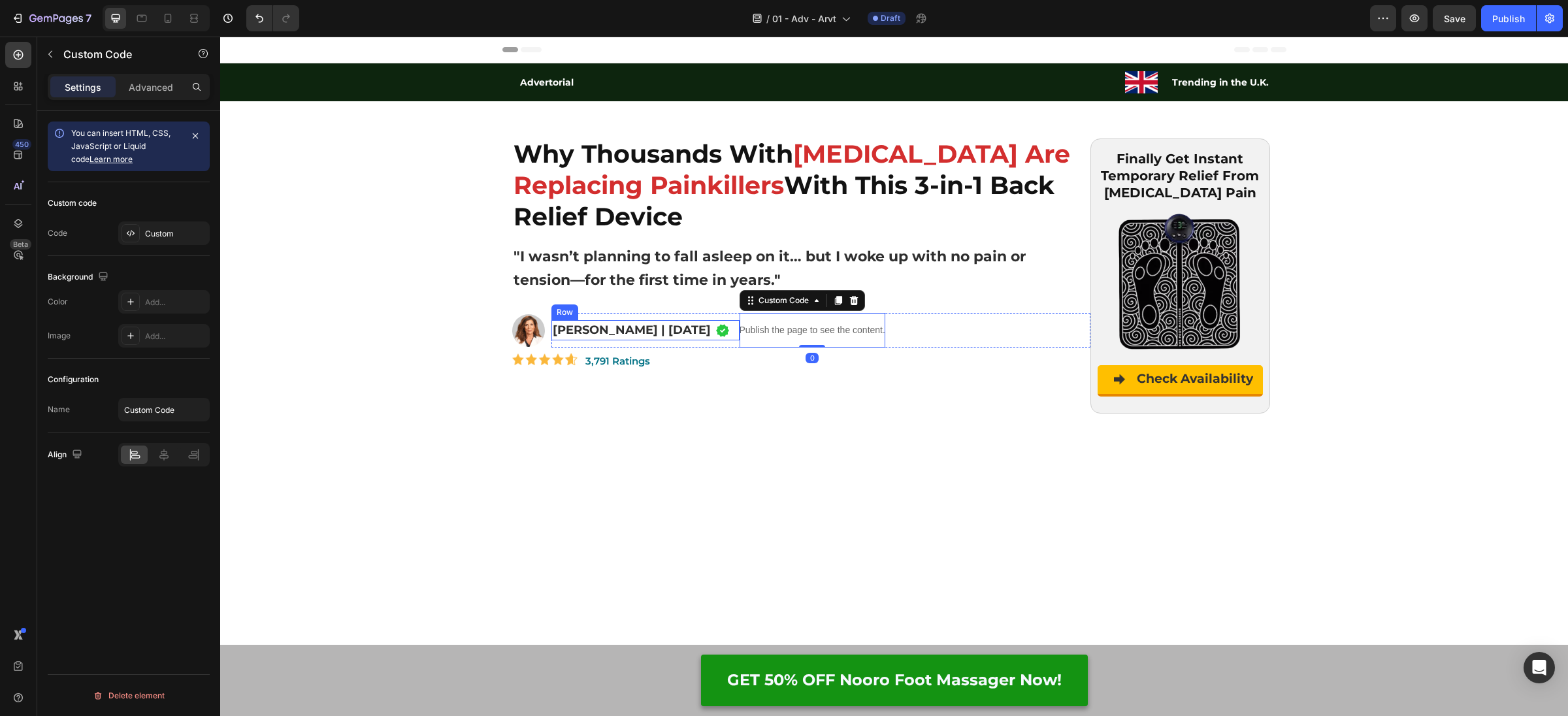
click at [716, 335] on img at bounding box center [723, 331] width 14 height 14
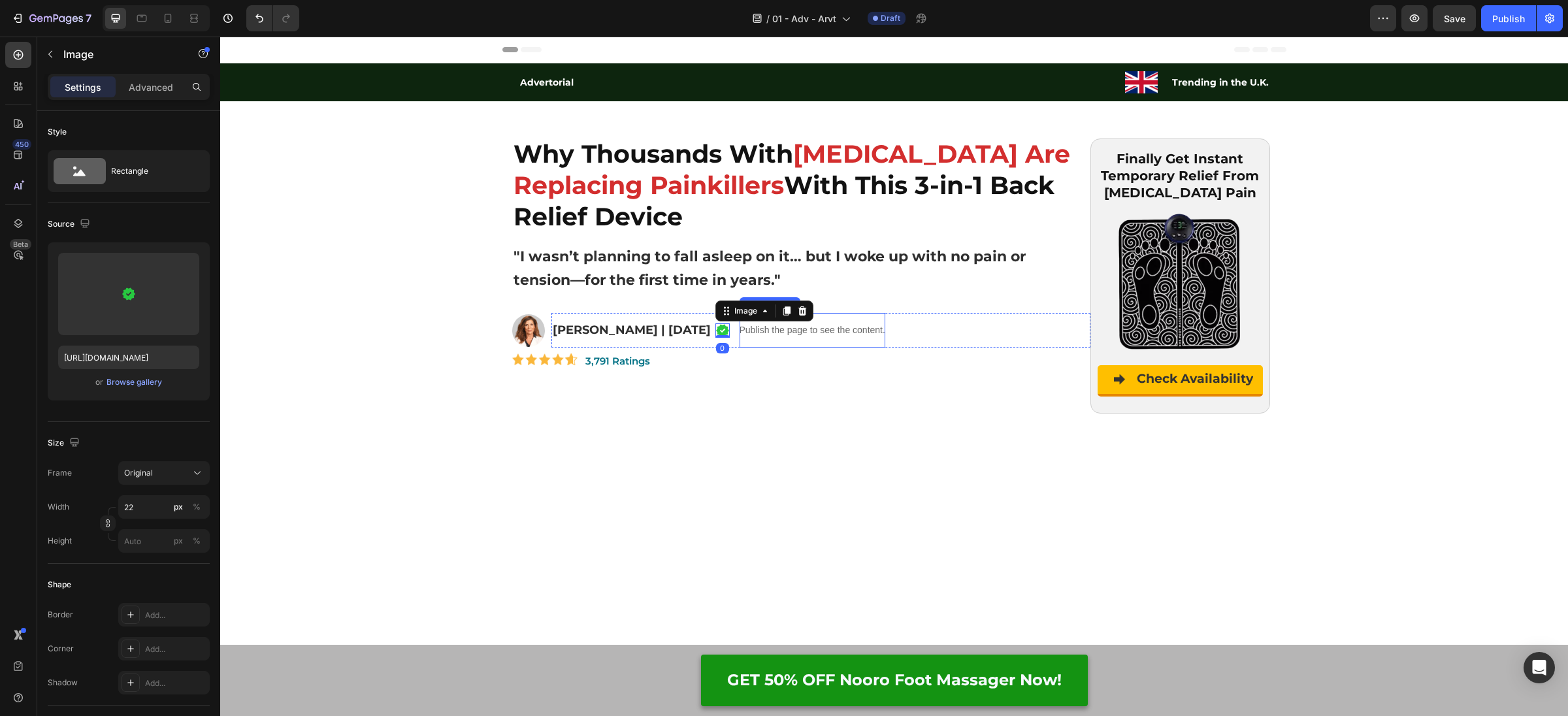
click at [771, 329] on p "Publish the page to see the content." at bounding box center [812, 331] width 146 height 13
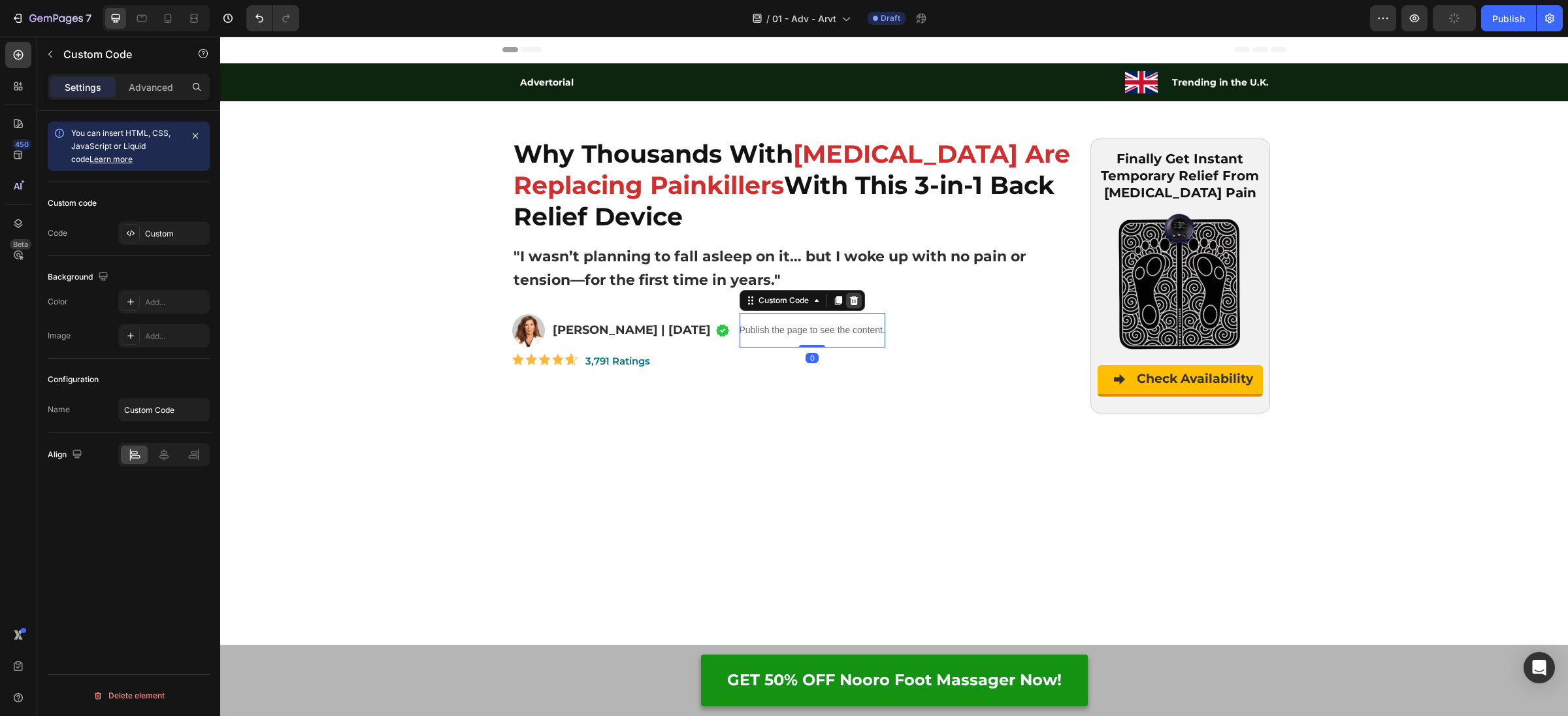
click at [850, 297] on icon at bounding box center [854, 300] width 8 height 9
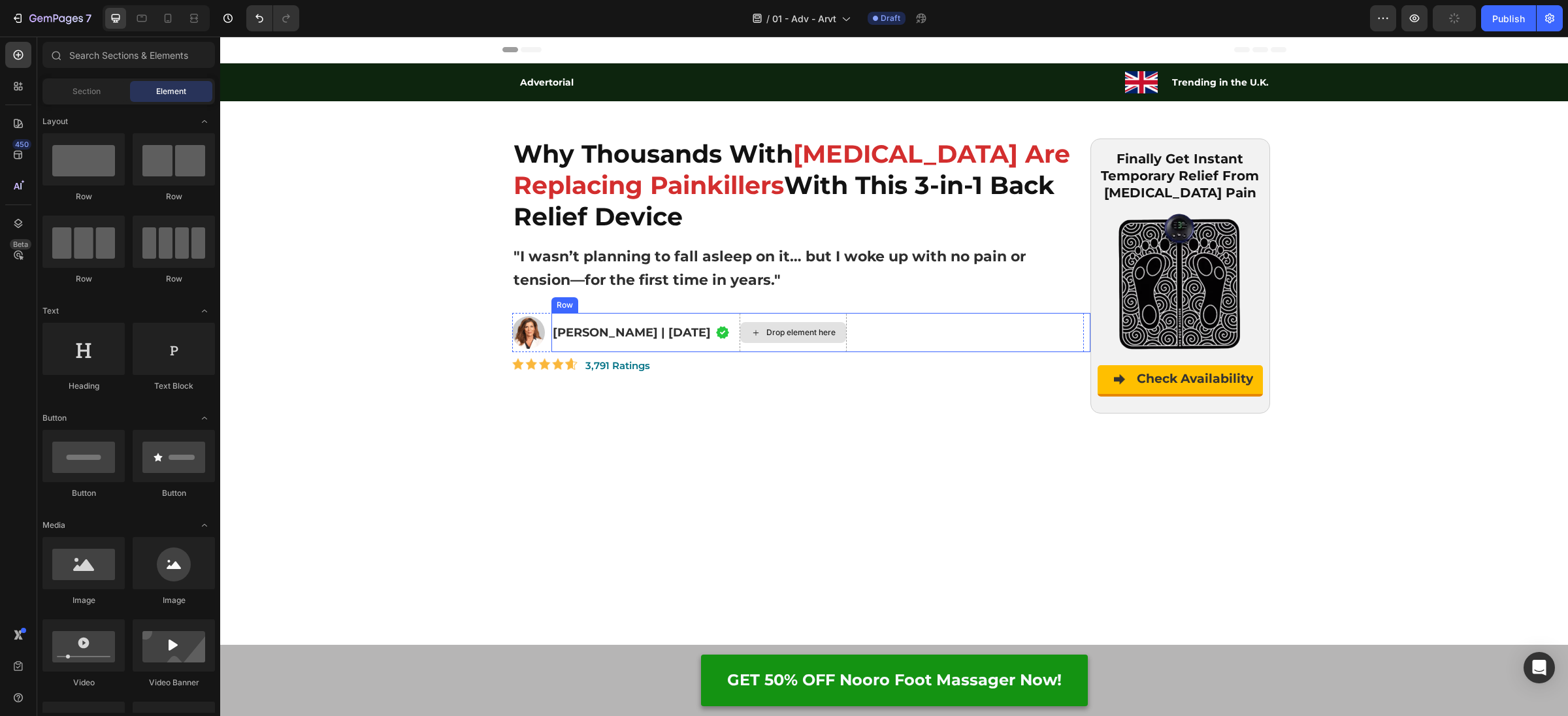
click at [757, 344] on div "Drop element here" at bounding box center [792, 332] width 107 height 40
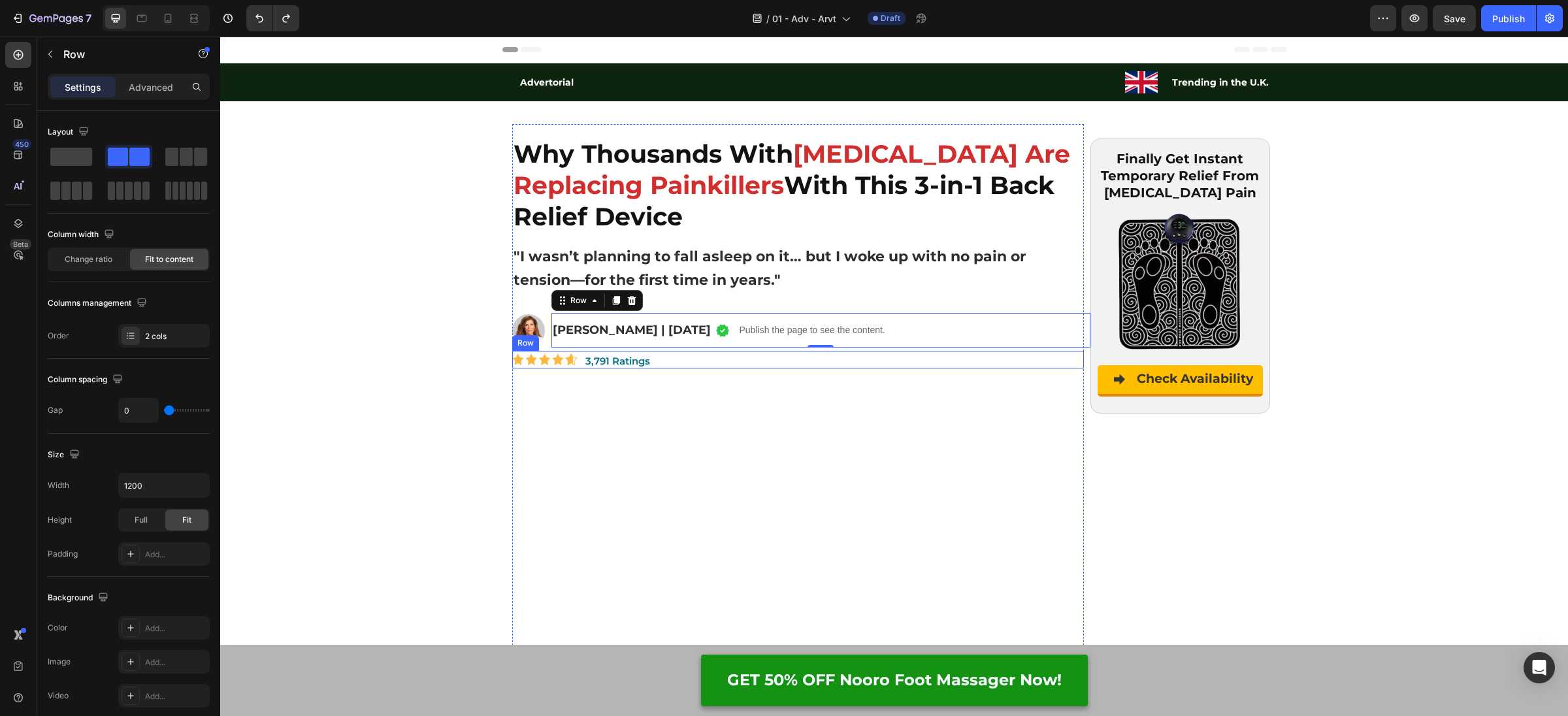
click at [675, 361] on div "Image 3,791 Ratings Text Block Row" at bounding box center [798, 359] width 572 height 18
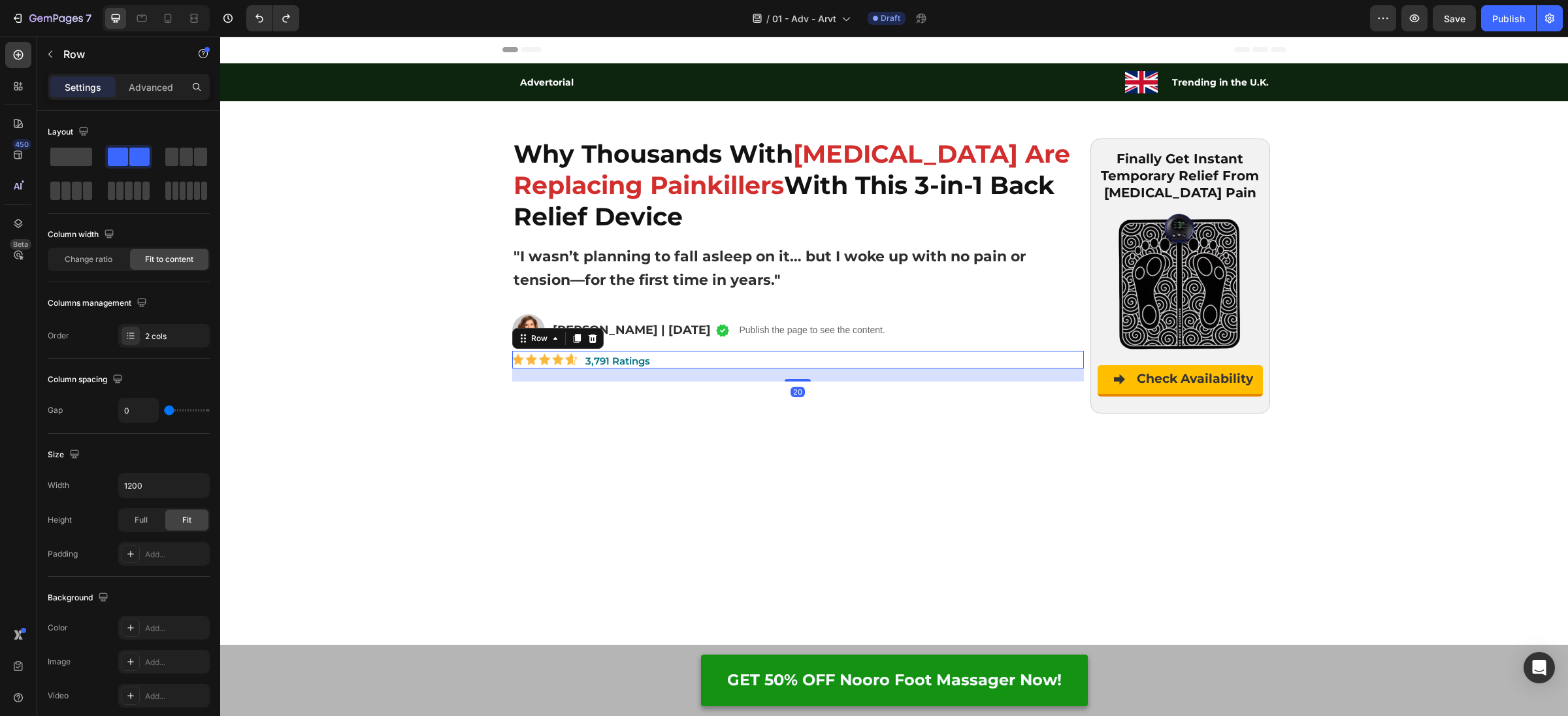
click at [597, 339] on div at bounding box center [592, 338] width 16 height 16
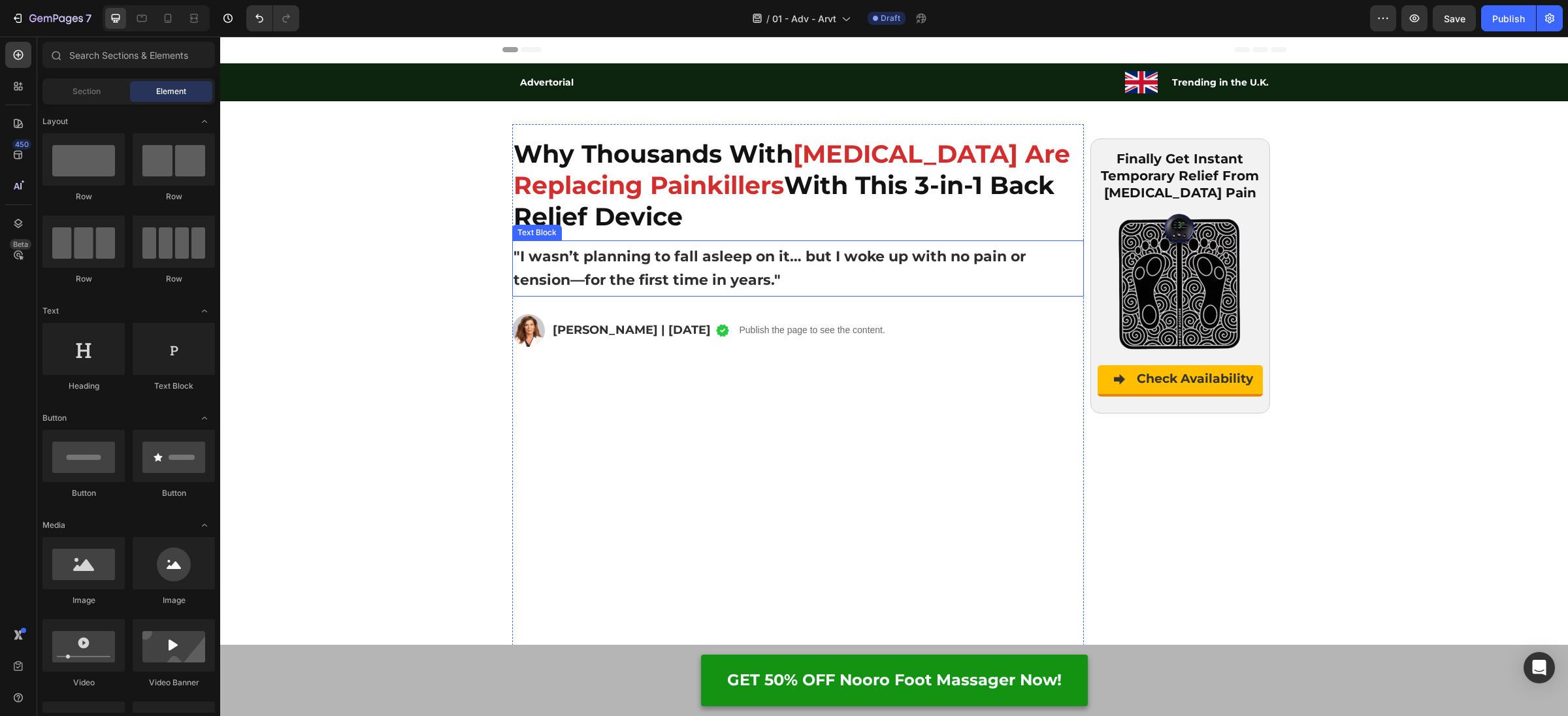
click at [739, 273] on strong ""I wasn’t planning to fall asleep on it… but I woke up with no pain or tension—…" at bounding box center [770, 268] width 512 height 41
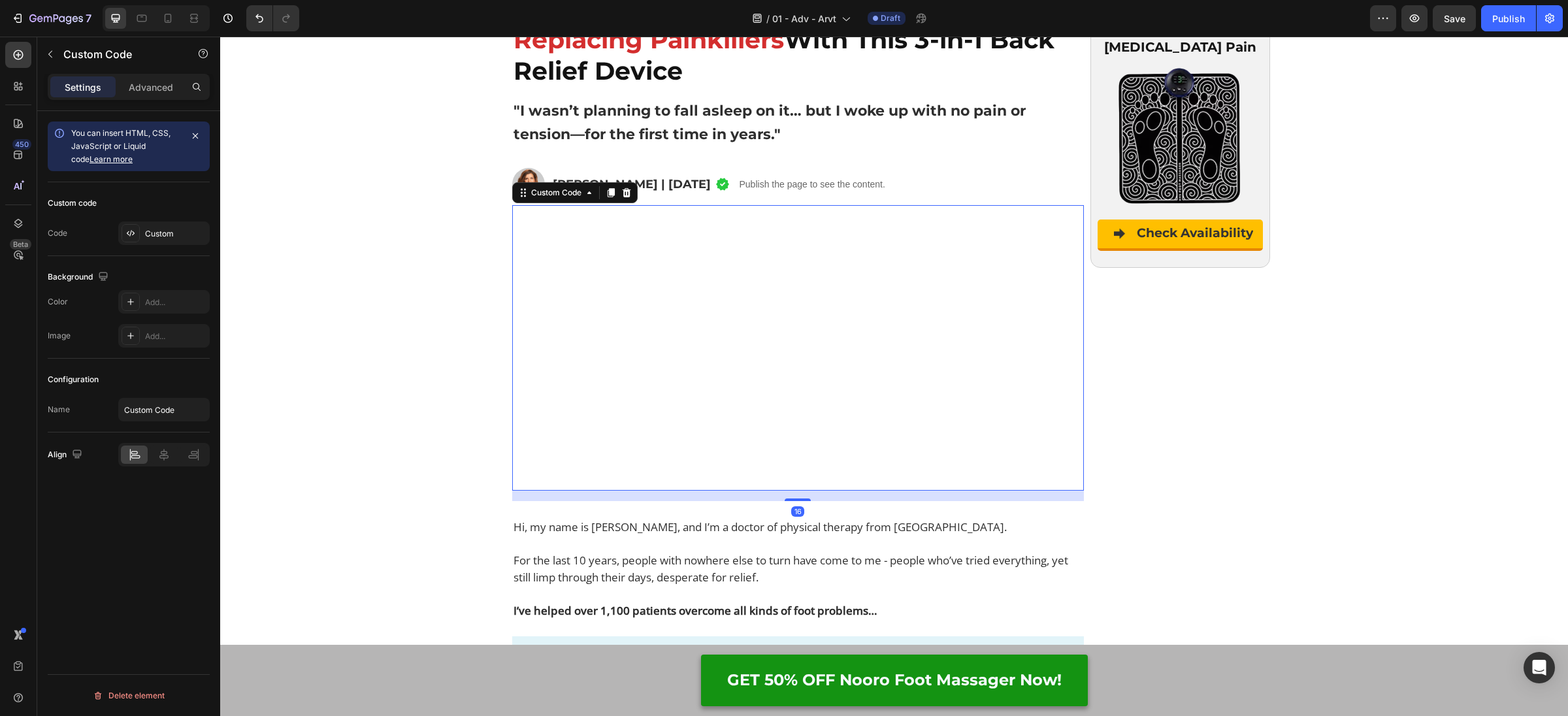
click at [694, 311] on video at bounding box center [798, 348] width 572 height 286
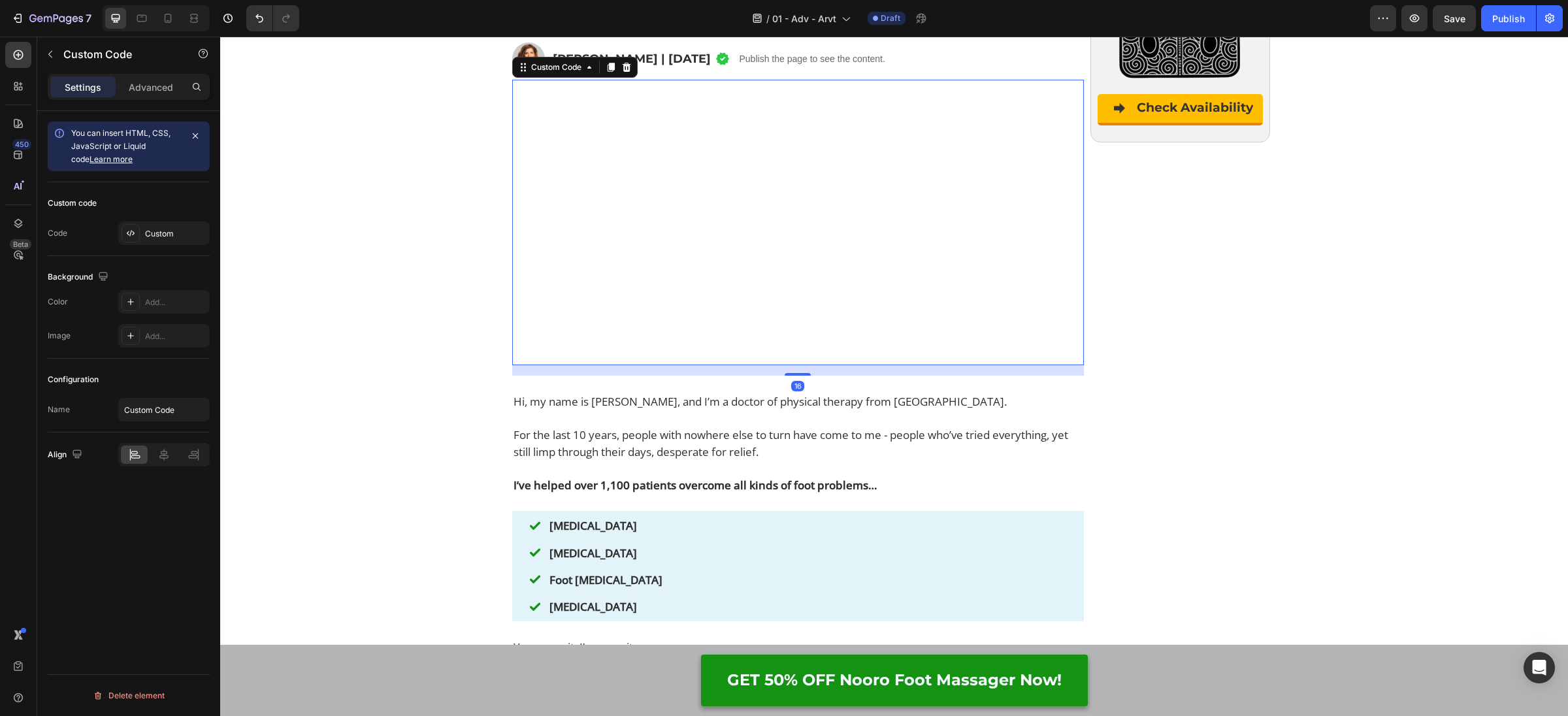
scroll to position [403, 0]
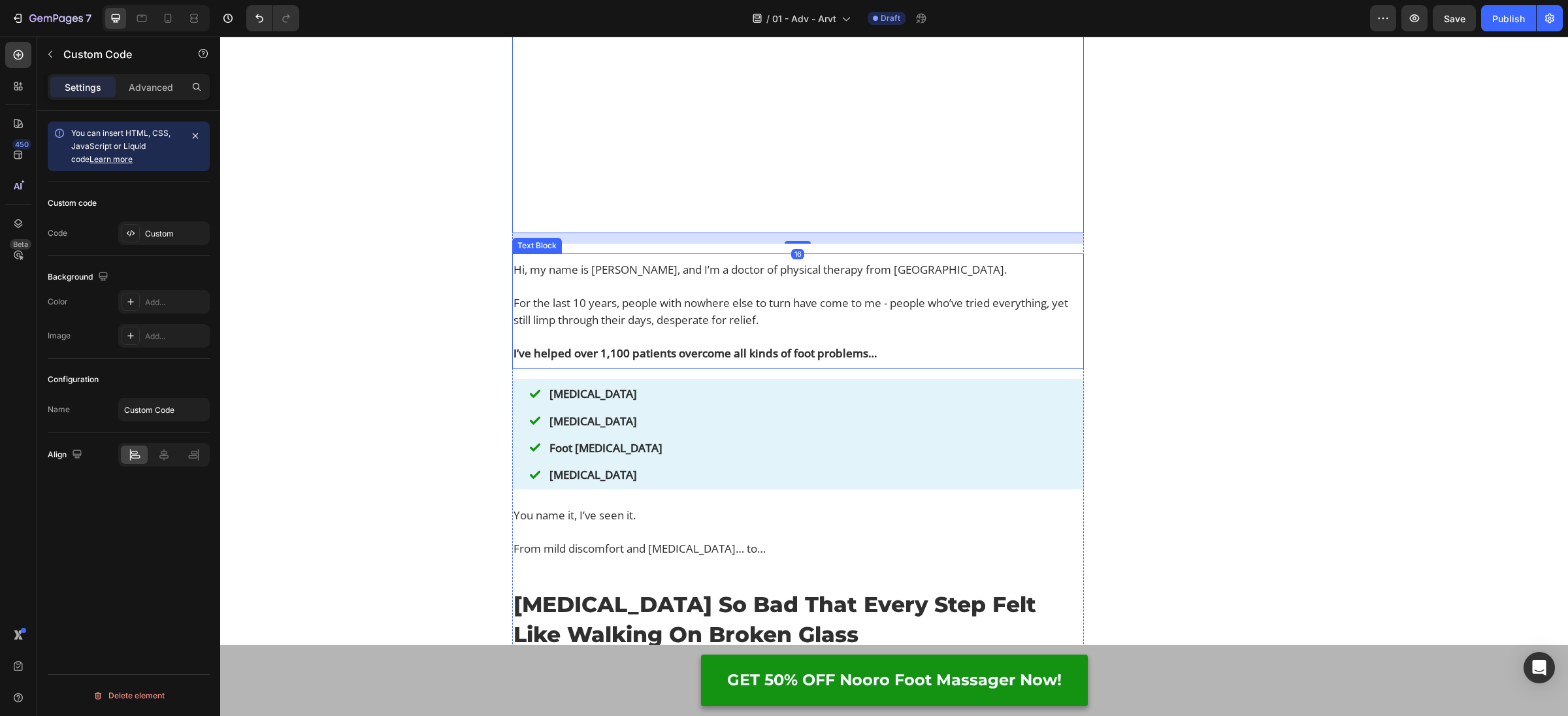
click at [674, 328] on p "For the last 10 years, people with nowhere else to turn have come to me - peopl…" at bounding box center [798, 311] width 569 height 34
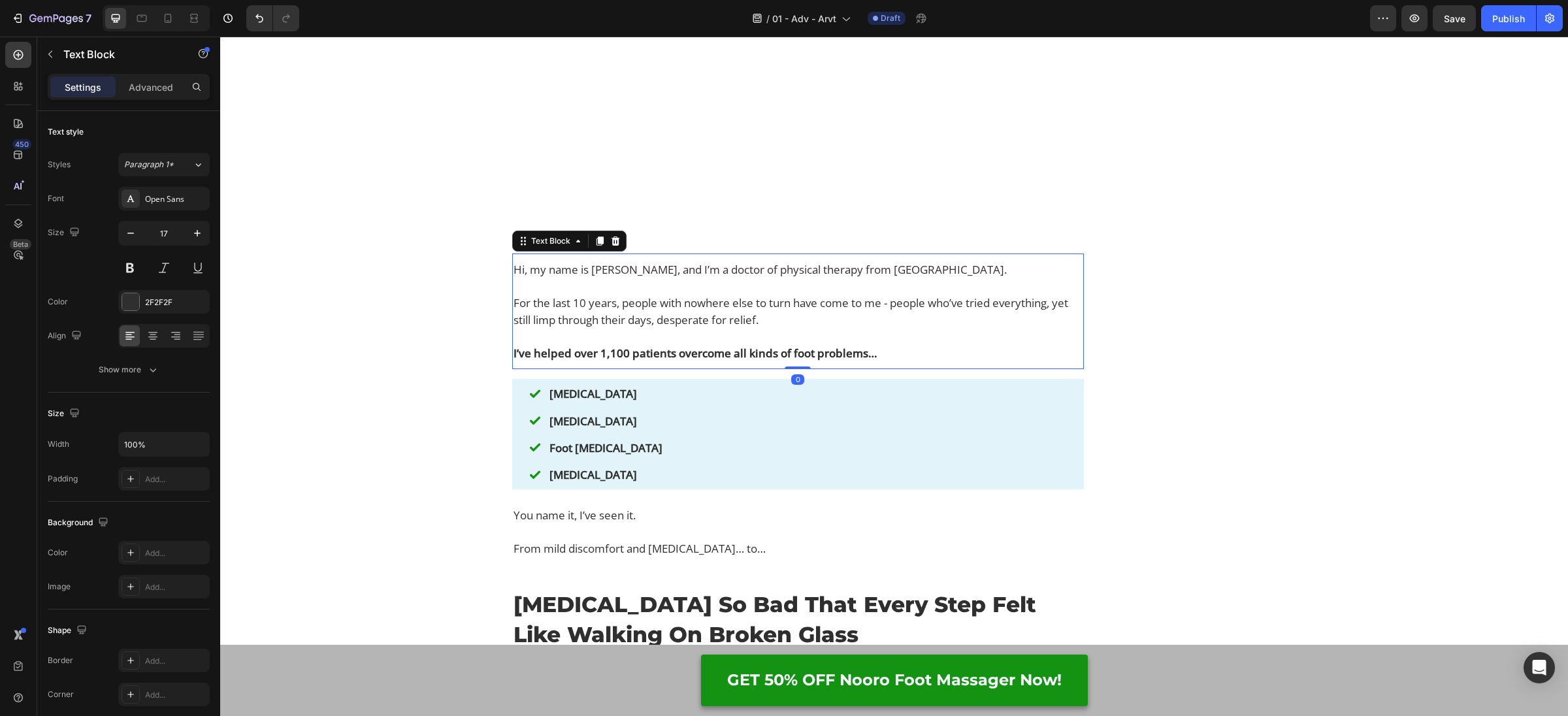
click at [674, 328] on p "For the last 10 years, people with nowhere else to turn have come to me - peopl…" at bounding box center [798, 311] width 569 height 34
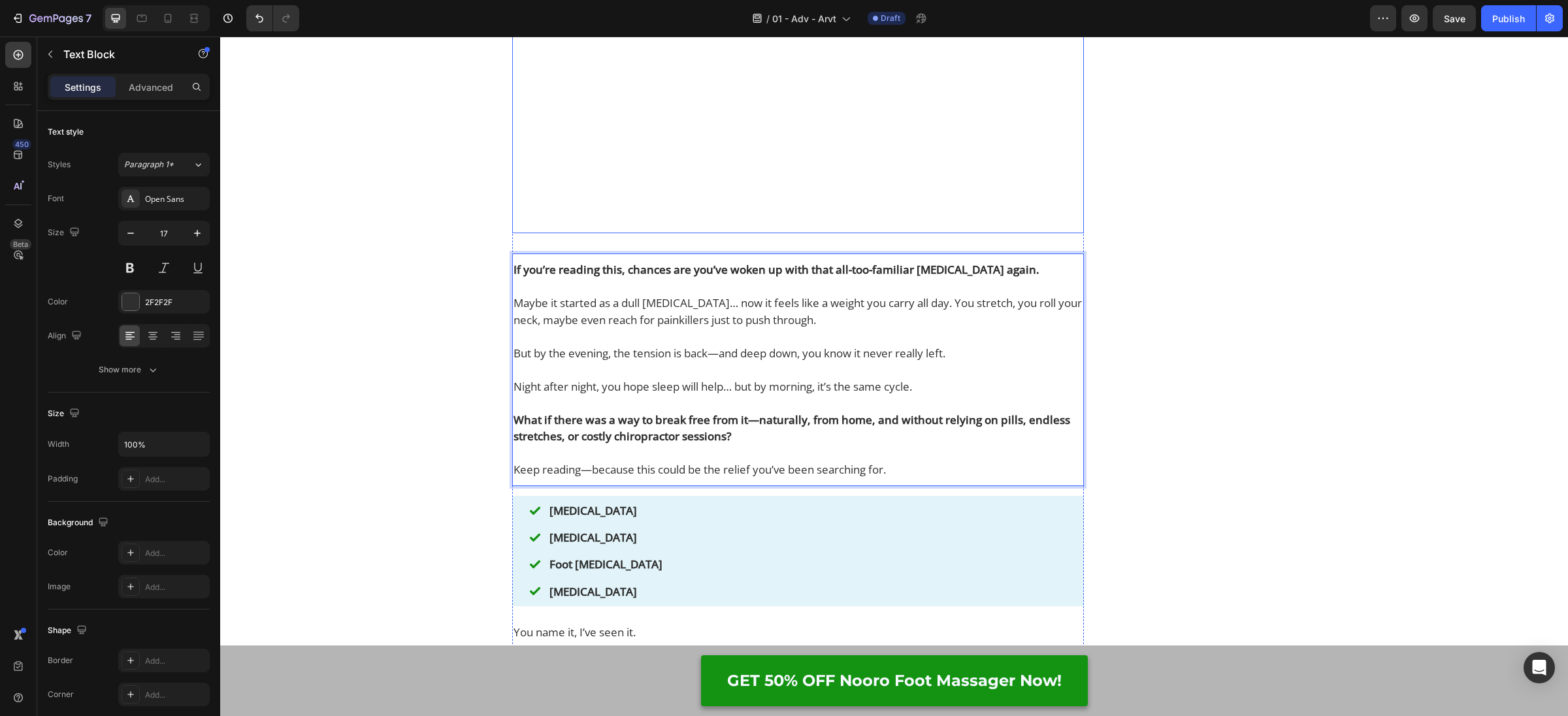
click at [675, 218] on video at bounding box center [798, 91] width 572 height 286
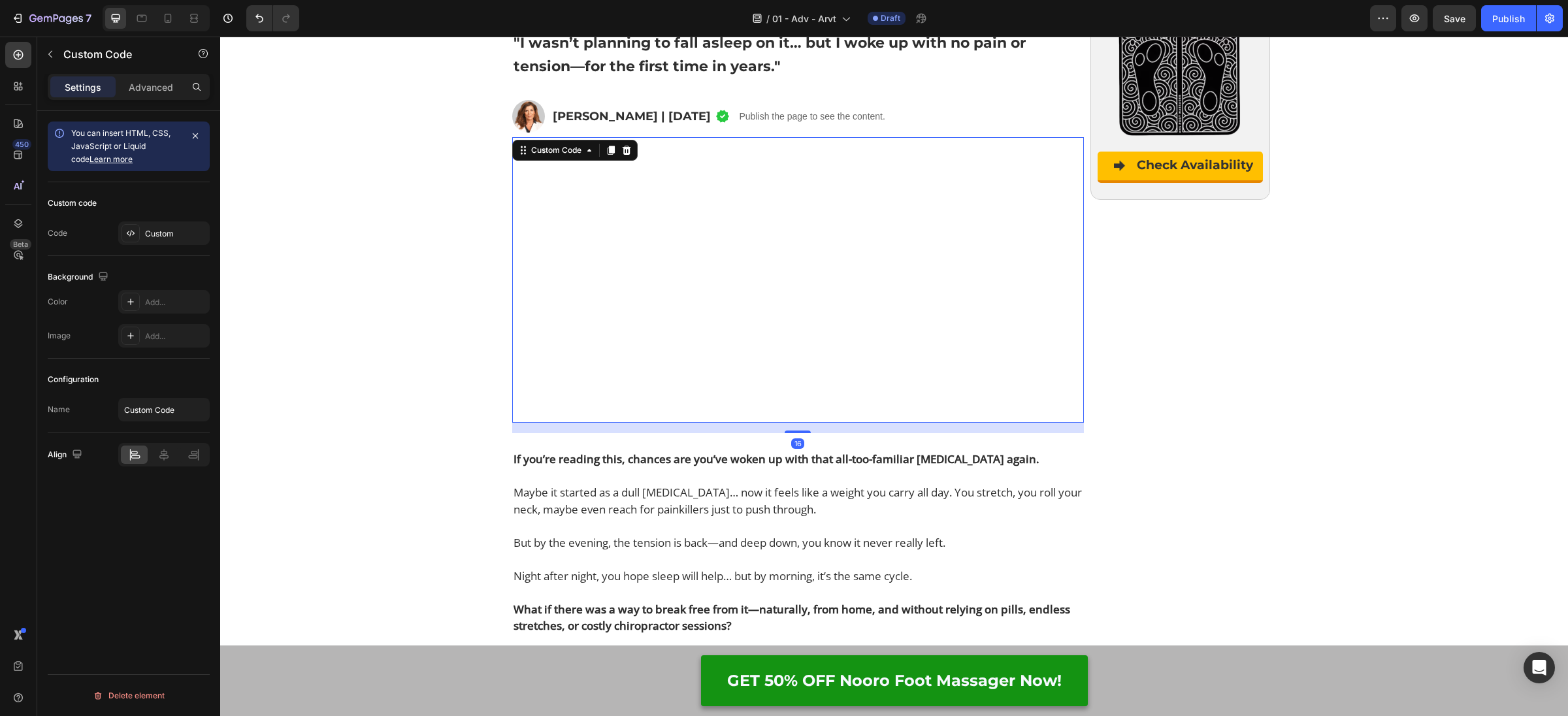
scroll to position [137, 0]
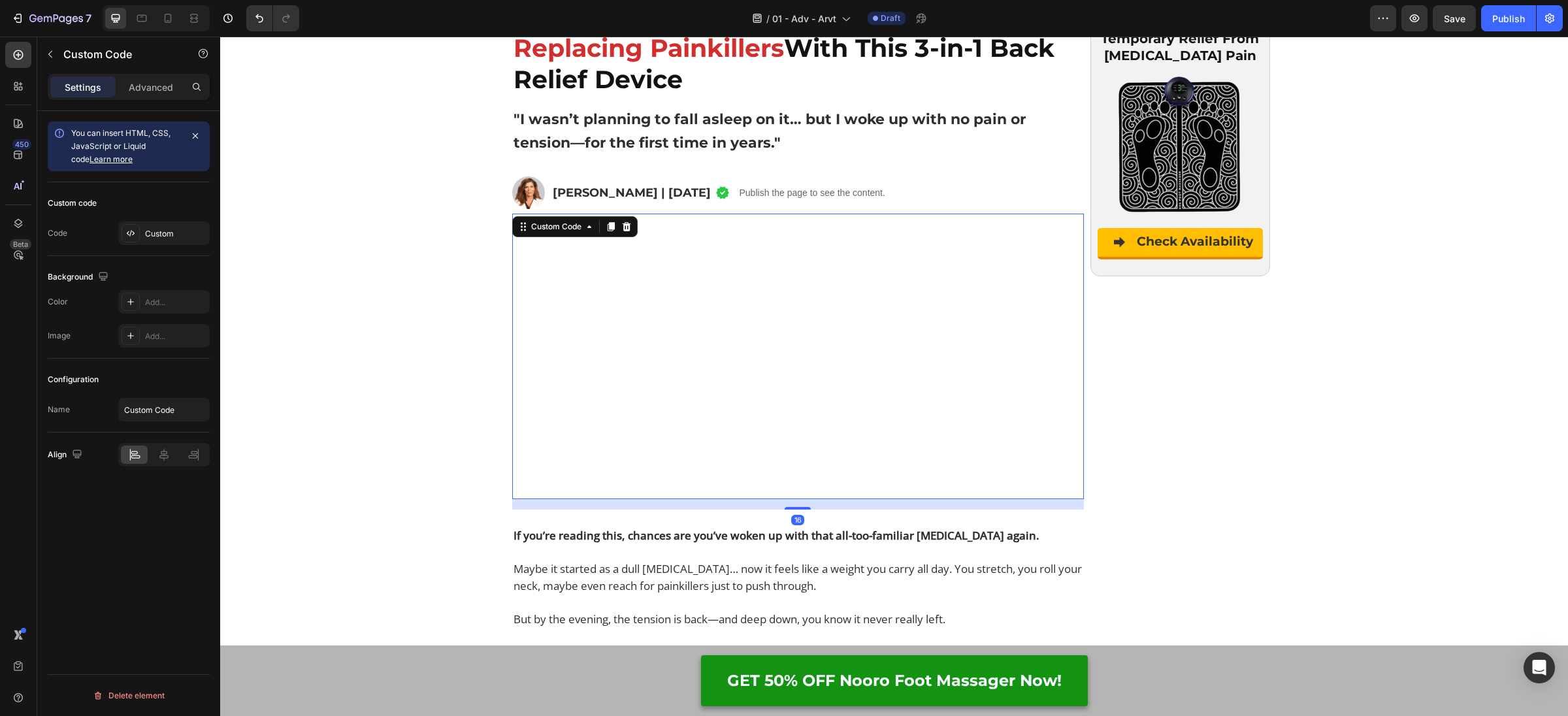
drag, startPoint x: 612, startPoint y: 225, endPoint x: 619, endPoint y: 235, distance: 12.2
click at [612, 225] on icon at bounding box center [611, 226] width 8 height 9
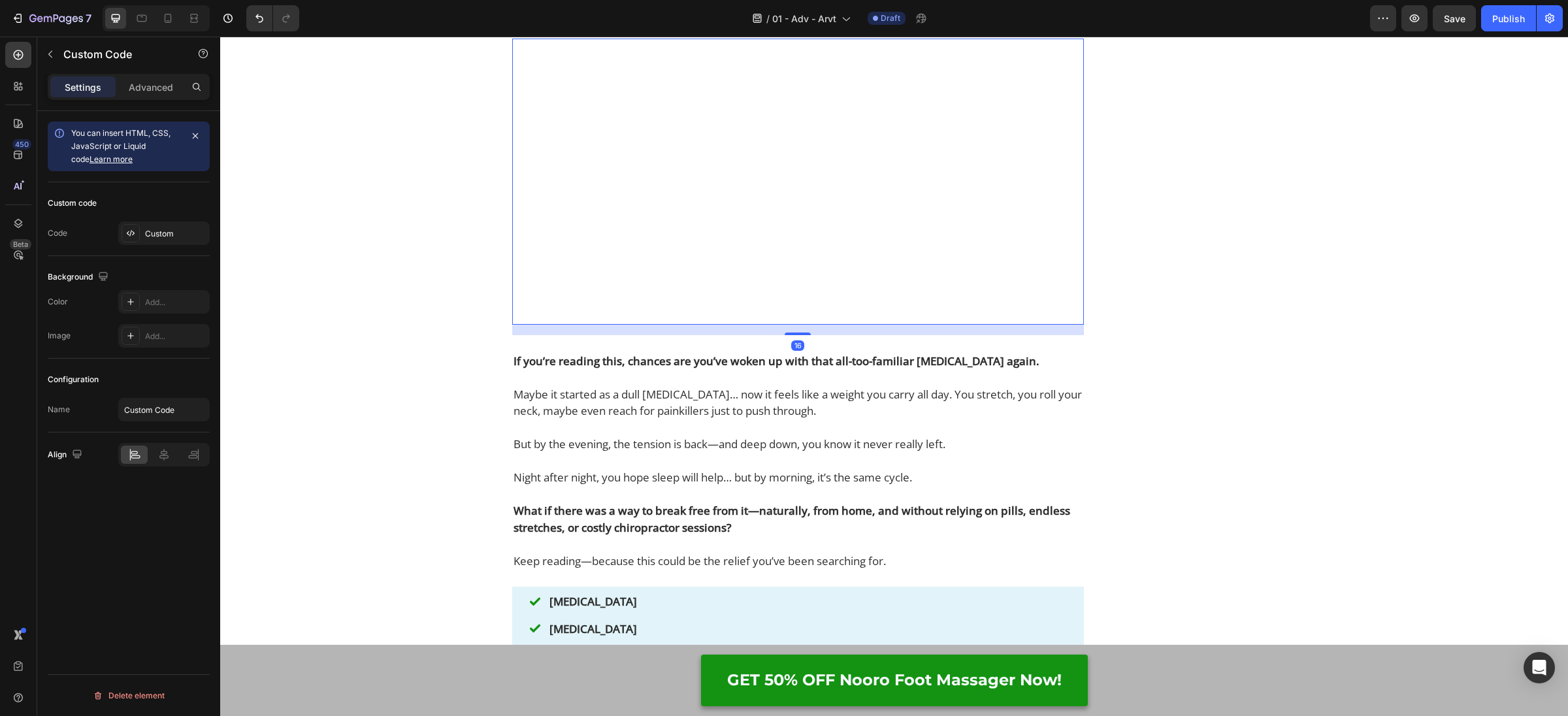
scroll to position [685, 0]
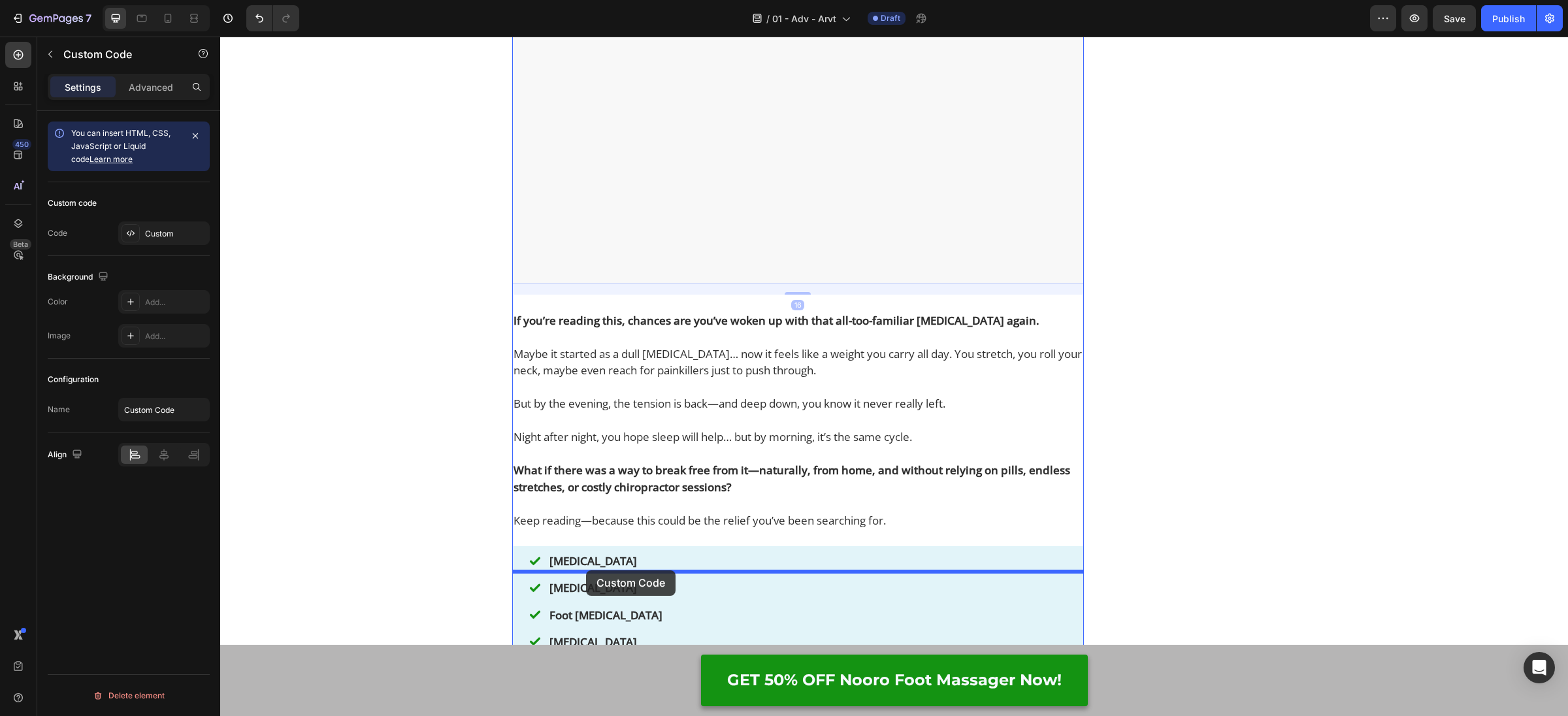
drag, startPoint x: 596, startPoint y: 178, endPoint x: 586, endPoint y: 570, distance: 392.1
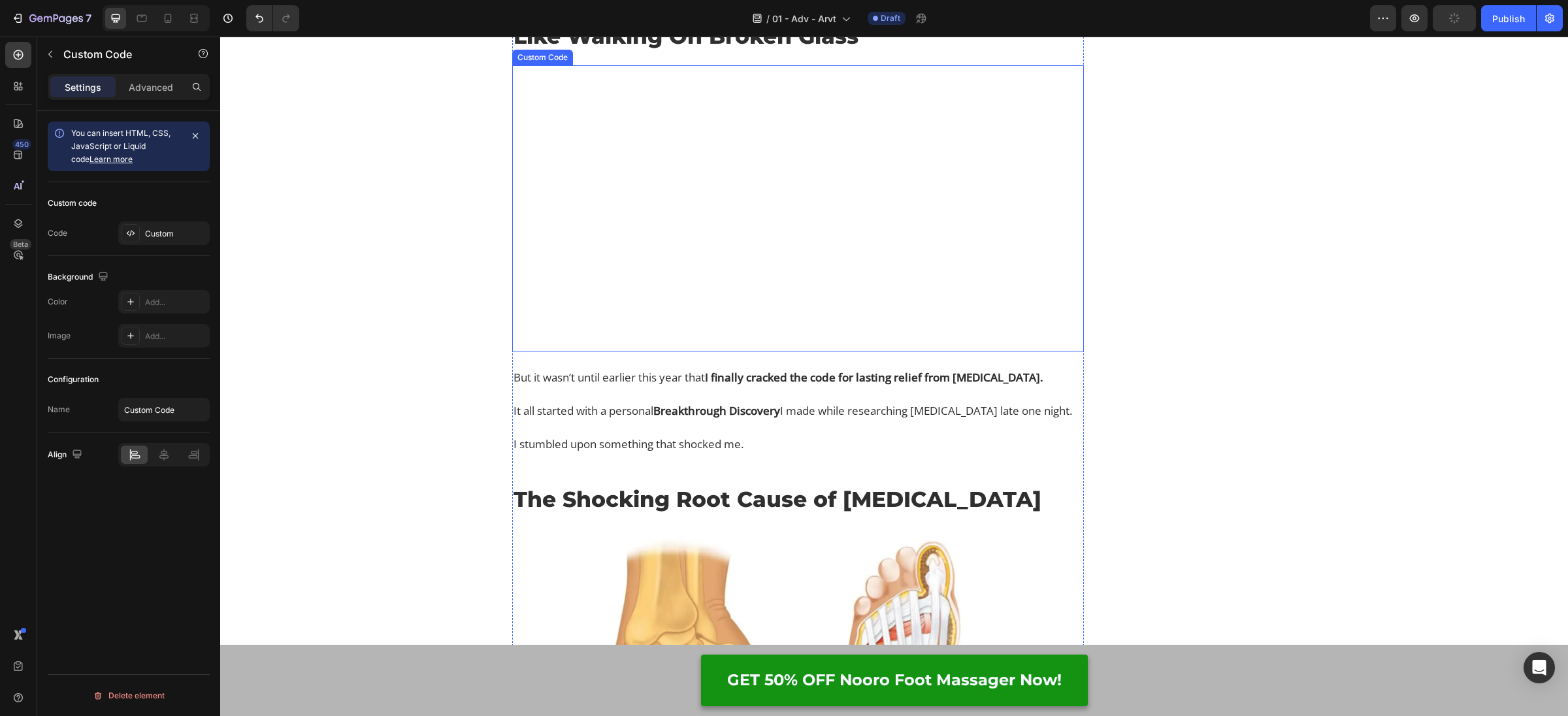
scroll to position [1483, 0]
